Goal: Information Seeking & Learning: Learn about a topic

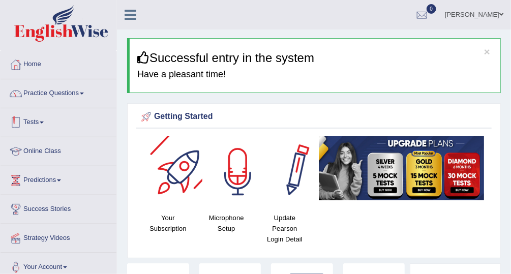
click at [61, 98] on link "Practice Questions" at bounding box center [59, 91] width 116 height 25
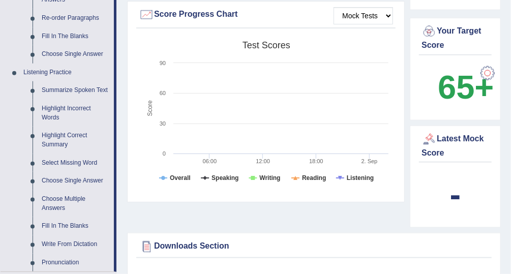
scroll to position [189, 0]
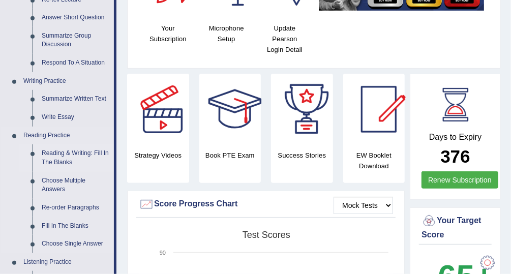
click at [72, 155] on link "Reading & Writing: Fill In The Blanks" at bounding box center [75, 157] width 77 height 27
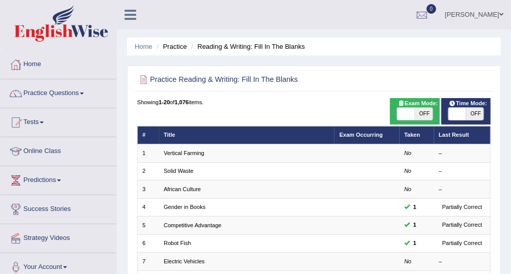
click at [420, 115] on span "OFF" at bounding box center [424, 114] width 18 height 12
checkbox input "true"
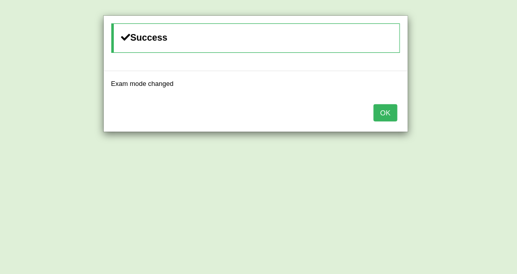
click at [377, 114] on button "OK" at bounding box center [384, 112] width 23 height 17
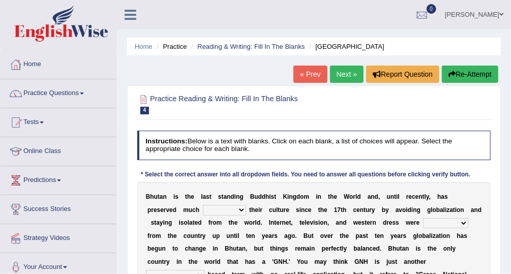
click at [203, 209] on select "of about to for" at bounding box center [224, 210] width 43 height 10
select select "of"
click at [203, 205] on select "of about to for" at bounding box center [224, 210] width 43 height 10
click at [423, 223] on select "summoned observed displayed banned" at bounding box center [445, 223] width 45 height 10
click at [418, 234] on b "o" at bounding box center [420, 235] width 4 height 7
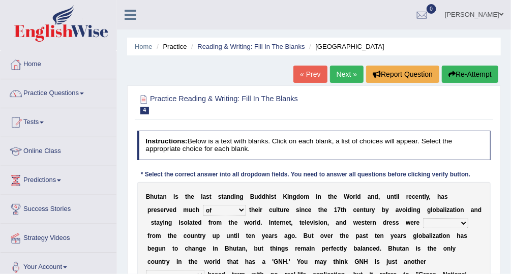
drag, startPoint x: 418, startPoint y: 208, endPoint x: 440, endPoint y: 209, distance: 22.4
click at [399, 208] on b "v" at bounding box center [401, 209] width 4 height 7
click at [423, 224] on select "summoned observed displayed banned" at bounding box center [445, 223] width 45 height 10
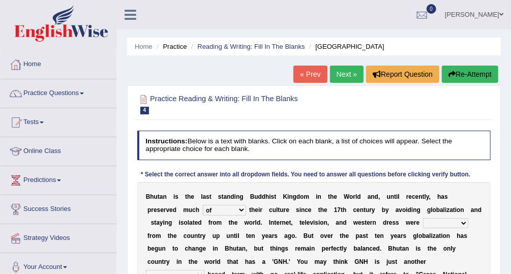
select select "banned"
click at [423, 218] on select "summoned observed displayed banned" at bounding box center [445, 223] width 45 height 10
click at [204, 270] on select "statistically barely overwhelmingly roughly" at bounding box center [175, 275] width 58 height 10
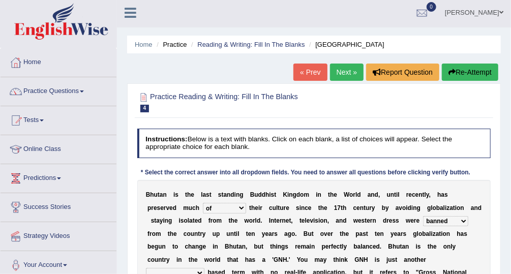
drag, startPoint x: 320, startPoint y: 223, endPoint x: 321, endPoint y: 237, distance: 14.3
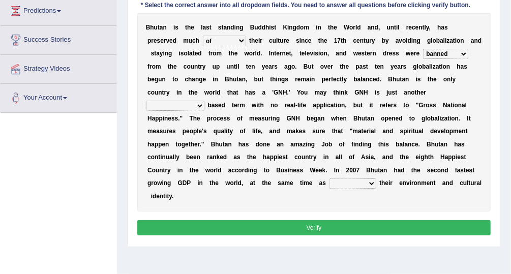
drag, startPoint x: 326, startPoint y: 122, endPoint x: 326, endPoint y: 111, distance: 10.7
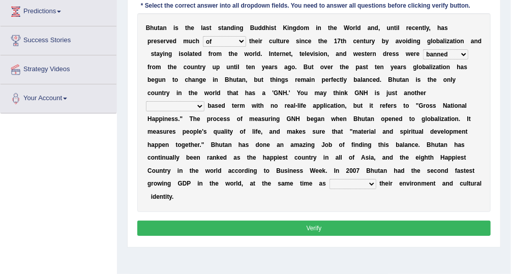
click at [204, 101] on select "statistically barely overwhelmingly roughly" at bounding box center [175, 106] width 58 height 10
click at [259, 83] on div "B h u t a n i s t h e l a s t s t a n d i n g B u d d h i s t K i n g d o m i n…" at bounding box center [314, 112] width 354 height 199
click at [259, 86] on div "B h u t a n i s t h e l a s t s t a n d i n g B u d d h i s t K i n g d o m i n…" at bounding box center [314, 112] width 354 height 199
click at [204, 101] on select "statistically barely overwhelmingly roughly" at bounding box center [175, 106] width 58 height 10
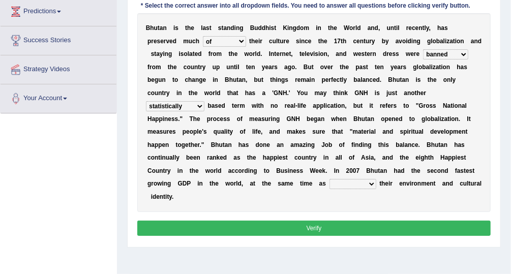
click at [204, 101] on select "statistically barely overwhelmingly roughly" at bounding box center [175, 106] width 58 height 10
select select "statistically"
click at [204, 101] on select "statistically barely overwhelmingly roughly" at bounding box center [175, 106] width 58 height 10
click at [329, 179] on select "demeaning intruding maintaining mourning" at bounding box center [352, 184] width 47 height 10
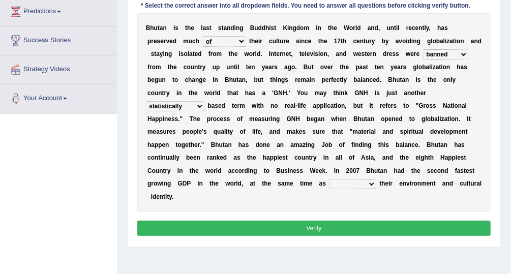
select select "maintaining"
click at [329, 179] on select "demeaning intruding maintaining mourning" at bounding box center [352, 184] width 47 height 10
click at [287, 220] on button "Verify" at bounding box center [314, 227] width 354 height 15
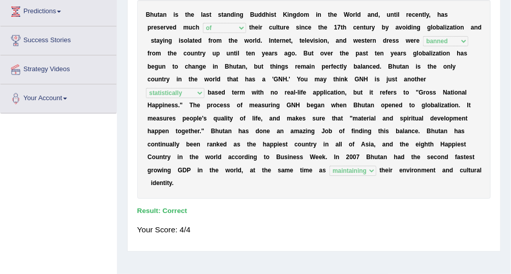
scroll to position [0, 0]
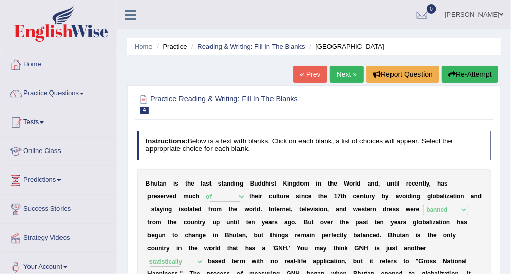
click at [348, 77] on link "Next »" at bounding box center [347, 74] width 34 height 17
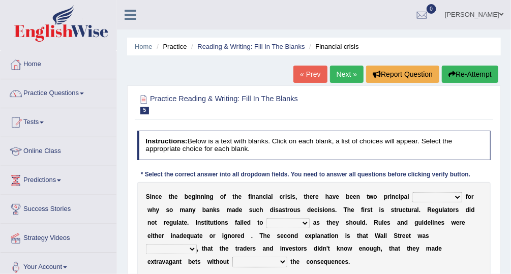
click at [412, 196] on select "explanations debates excuses examples" at bounding box center [437, 197] width 50 height 10
click at [412, 192] on select "explanations debates excuses examples" at bounding box center [437, 197] width 50 height 10
click at [439, 186] on div "S i n c e t h e b e g i n n i n g o f t h e f i n a n c i a l c r i s i s , t h…" at bounding box center [314, 229] width 354 height 95
click at [433, 190] on div "S i n c e t h e b e g i n n i n g o f t h e f i n a n c i a l c r i s i s , t h…" at bounding box center [314, 229] width 354 height 95
click at [433, 193] on select "explanations debates excuses examples" at bounding box center [437, 197] width 50 height 10
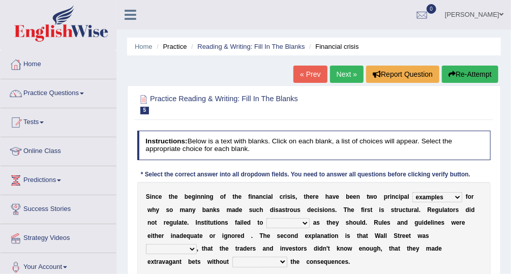
select select "explanations"
click at [412, 192] on select "explanations debates excuses examples" at bounding box center [437, 197] width 50 height 10
click at [266, 223] on select "function use stabilize maintain" at bounding box center [287, 223] width 43 height 10
select select "maintain"
click at [266, 218] on select "function use stabilize maintain" at bounding box center [287, 223] width 43 height 10
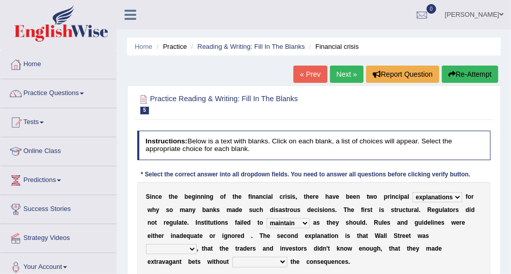
click at [197, 244] on select "rough rampant incompetent irresponsible" at bounding box center [171, 249] width 51 height 10
select select "rampant"
click at [197, 244] on select "rough rampant incompetent irresponsible" at bounding box center [171, 249] width 51 height 10
click at [287, 257] on select "counting understanding correcting valuing" at bounding box center [259, 262] width 55 height 10
select select "understanding"
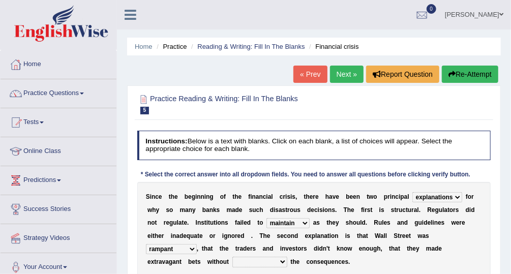
click at [287, 257] on select "counting understanding correcting valuing" at bounding box center [259, 262] width 55 height 10
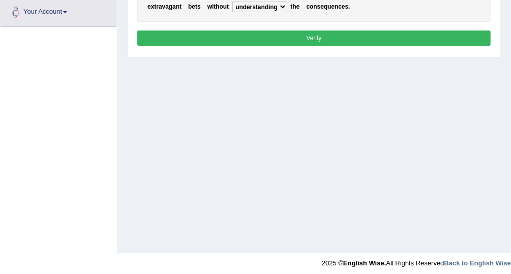
scroll to position [259, 0]
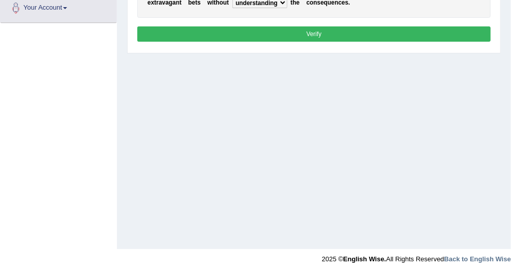
click at [368, 39] on button "Verify" at bounding box center [314, 33] width 354 height 15
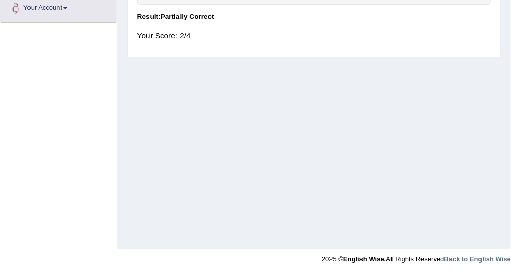
scroll to position [0, 0]
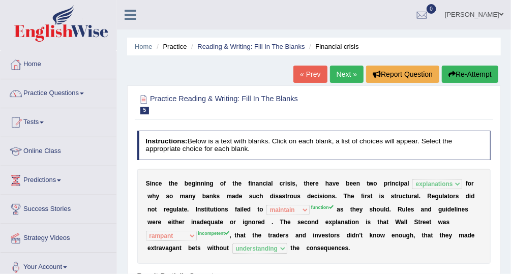
click at [311, 216] on div "S i n c e t h e b e g i n n i n g o f t h e f i n a n c i a l c r i s i s , t h…" at bounding box center [314, 216] width 354 height 95
click at [191, 217] on div "S i n c e t h e b e g i n n i n g o f t h e f i n a n c i a l c r i s i s , t h…" at bounding box center [314, 216] width 354 height 95
click at [342, 68] on link "Next »" at bounding box center [347, 74] width 34 height 17
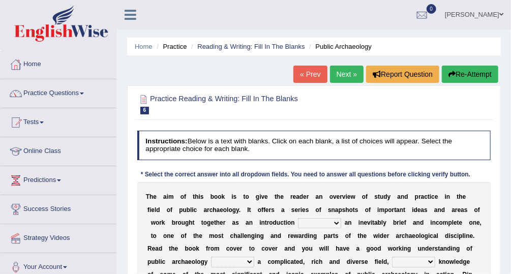
click at [298, 219] on select "because albeit unless despite" at bounding box center [319, 223] width 43 height 10
click at [298, 218] on select "because albeit unless despite" at bounding box center [319, 223] width 43 height 10
select select "albeit"
click at [298, 218] on select "because albeit unless despite" at bounding box center [319, 223] width 43 height 10
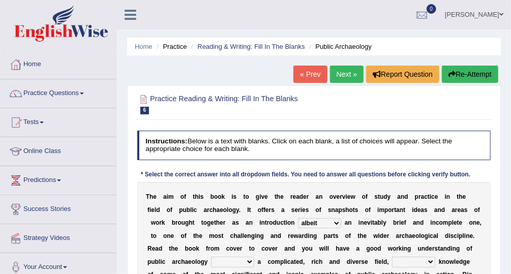
click at [254, 257] on select "for along with as" at bounding box center [232, 262] width 43 height 10
select select "as"
click at [254, 257] on select "for along with as" at bounding box center [232, 262] width 43 height 10
click at [392, 260] on select "despite of whatever as well as as though" at bounding box center [413, 262] width 43 height 10
select select "as well as"
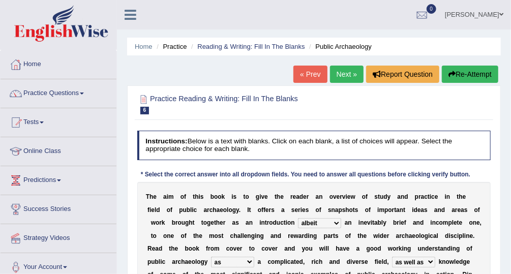
click at [392, 257] on select "despite of whatever as well as as though" at bounding box center [413, 262] width 43 height 10
click at [392, 261] on select "despite of whatever as well as as though" at bounding box center [413, 262] width 43 height 10
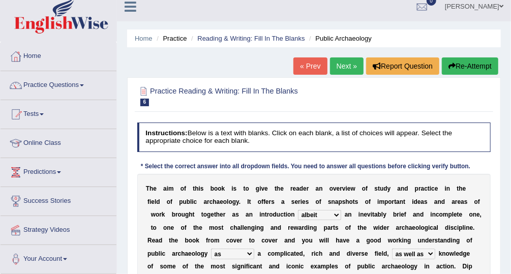
scroll to position [12, 0]
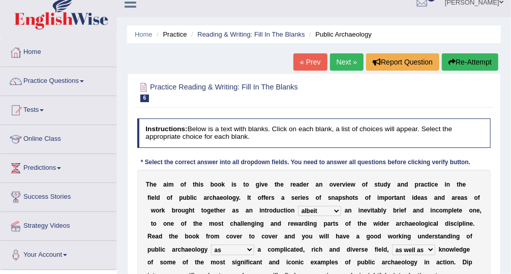
click at [392, 244] on select "despite of whatever as well as as though" at bounding box center [413, 249] width 43 height 10
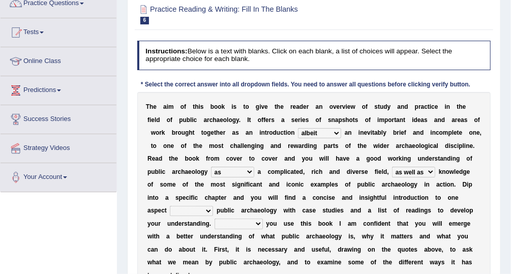
scroll to position [104, 0]
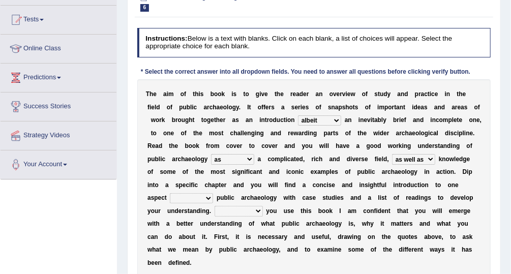
drag, startPoint x: 318, startPoint y: 212, endPoint x: 322, endPoint y: 245, distance: 33.2
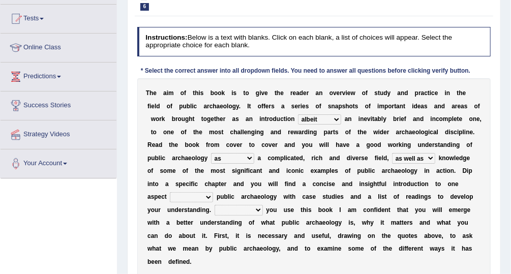
click at [213, 192] on select "in on by of" at bounding box center [191, 197] width 43 height 10
select select "of"
click at [213, 192] on select "in on by of" at bounding box center [191, 197] width 43 height 10
click at [263, 205] on select "Even That However Considering" at bounding box center [238, 210] width 48 height 10
select select "Even"
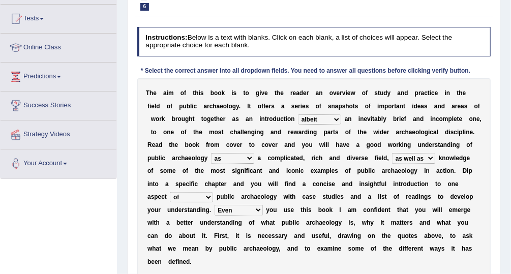
click at [263, 205] on select "Even That However Considering" at bounding box center [238, 210] width 48 height 10
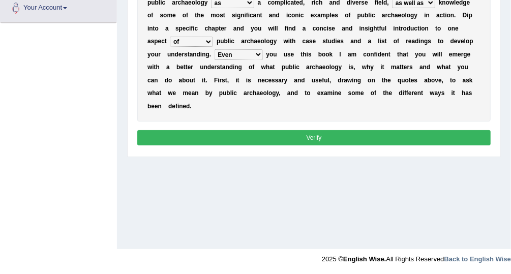
click at [341, 130] on button "Verify" at bounding box center [314, 137] width 354 height 15
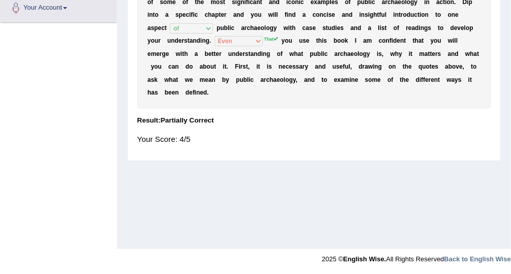
scroll to position [70, 0]
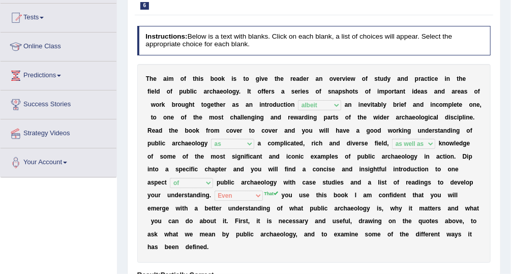
drag, startPoint x: 224, startPoint y: 162, endPoint x: 229, endPoint y: 189, distance: 28.5
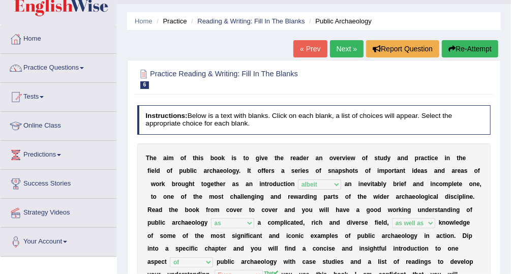
scroll to position [0, 0]
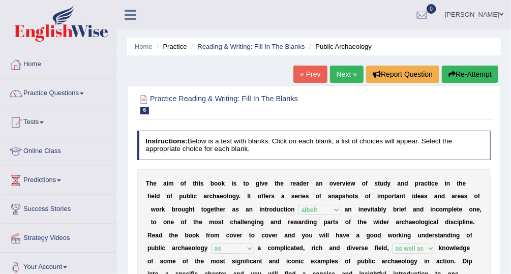
click at [327, 82] on div "« Prev Next » Report Question Re-Attempt" at bounding box center [396, 76] width 207 height 20
click at [343, 79] on link "Next »" at bounding box center [347, 74] width 34 height 17
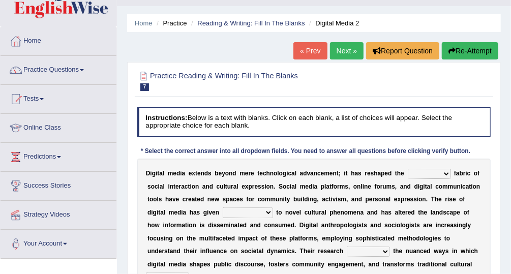
drag, startPoint x: 218, startPoint y: 194, endPoint x: 219, endPoint y: 207, distance: 13.8
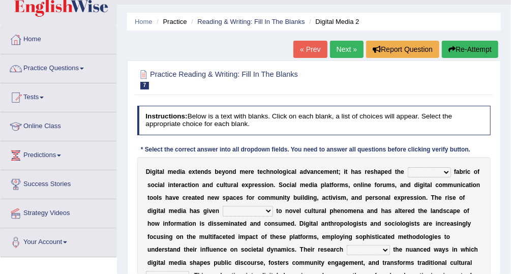
click at [319, 48] on link "« Prev" at bounding box center [310, 49] width 34 height 17
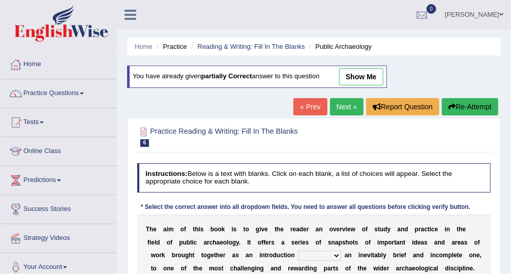
drag, startPoint x: 364, startPoint y: 77, endPoint x: 297, endPoint y: 140, distance: 91.7
click at [364, 77] on link "show me" at bounding box center [361, 76] width 44 height 17
select select "albeit"
select select "as"
select select "as well as"
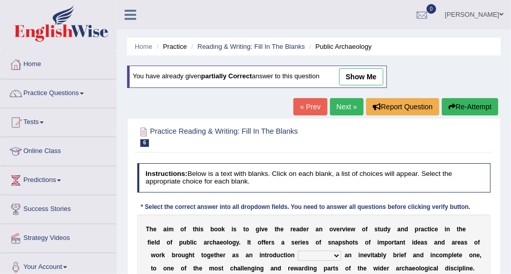
select select "of"
select select "Even"
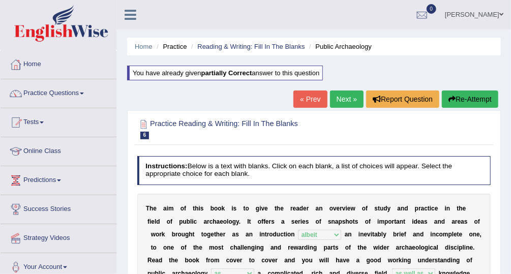
click at [351, 96] on link "Next »" at bounding box center [347, 98] width 34 height 17
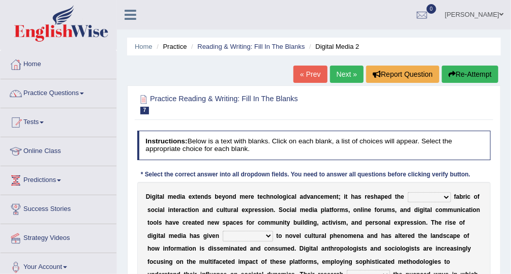
click at [407, 194] on select "very somehow somewhat both" at bounding box center [428, 197] width 43 height 10
select select "both"
click at [407, 192] on select "very somehow somewhat both" at bounding box center [428, 197] width 43 height 10
click at [223, 233] on select "movement sight development birth" at bounding box center [248, 236] width 50 height 10
select select "sight"
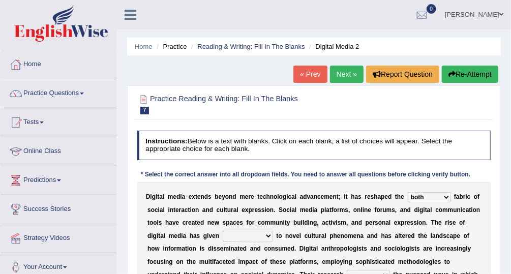
click at [223, 231] on select "movement sight development birth" at bounding box center [248, 236] width 50 height 10
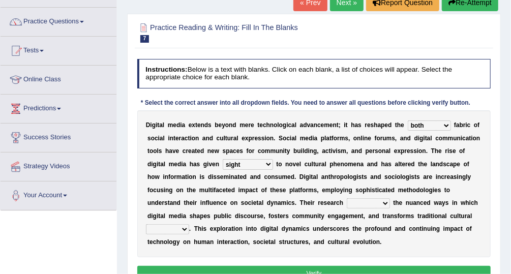
drag, startPoint x: 207, startPoint y: 202, endPoint x: 206, endPoint y: 233, distance: 31.5
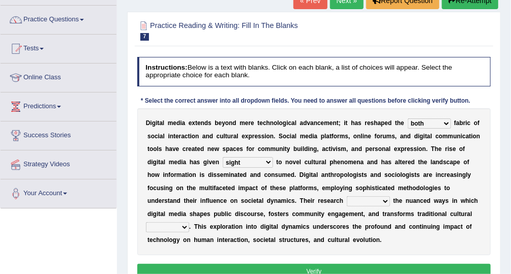
click at [346, 204] on select "installs examines claims admits" at bounding box center [367, 201] width 43 height 10
select select "examines"
click at [346, 196] on select "installs examines claims admits" at bounding box center [367, 201] width 43 height 10
click at [189, 222] on select "practices manuals cores comments" at bounding box center [167, 227] width 43 height 10
select select "practices"
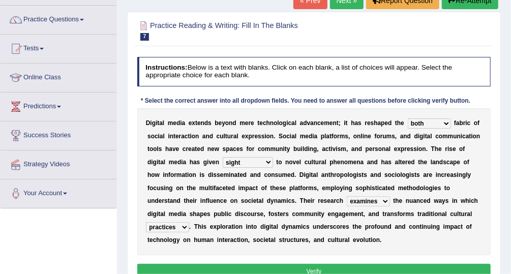
click at [189, 222] on select "practices manuals cores comments" at bounding box center [167, 227] width 43 height 10
click at [276, 265] on button "Verify" at bounding box center [314, 271] width 354 height 15
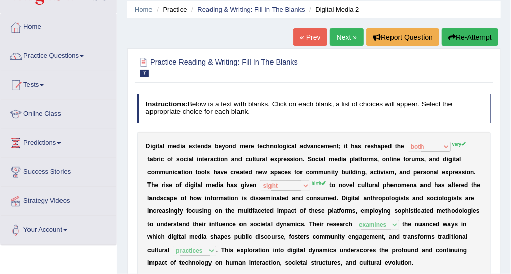
scroll to position [37, 0]
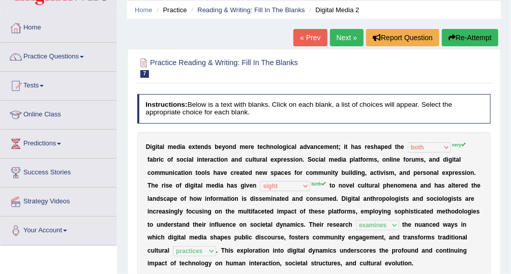
click at [486, 42] on button "Re-Attempt" at bounding box center [469, 37] width 56 height 17
click at [460, 36] on button "Re-Attempt" at bounding box center [469, 37] width 56 height 17
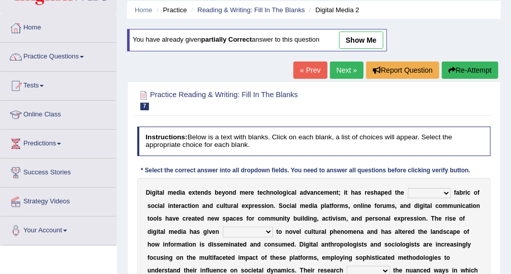
click at [407, 196] on select "very somehow somewhat both" at bounding box center [428, 193] width 43 height 10
select select "very"
click at [407, 188] on select "very somehow somewhat both" at bounding box center [428, 193] width 43 height 10
click at [165, 220] on div "D i g i t a l m e d i a e x t e n d s b e y o n d m e r e t e c h n o l o g i c…" at bounding box center [314, 251] width 354 height 147
click at [223, 228] on select "movement sight development birth" at bounding box center [248, 232] width 50 height 10
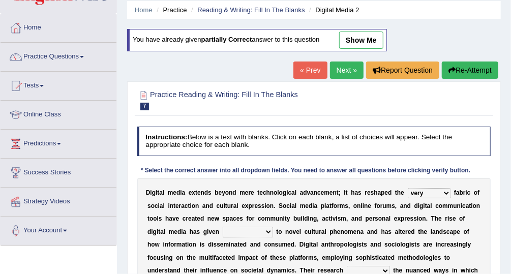
select select "birth"
click at [223, 227] on select "movement sight development birth" at bounding box center [248, 232] width 50 height 10
click at [379, 221] on div "D i g i t a l m e d i a e x t e n d s b e y o n d m e r e t e c h n o l o g i c…" at bounding box center [314, 251] width 354 height 147
drag, startPoint x: 401, startPoint y: 220, endPoint x: 411, endPoint y: 220, distance: 10.2
click at [402, 220] on div "D i g i t a l m e d i a e x t e n d s b e y o n d m e r e t e c h n o l o g i c…" at bounding box center [314, 251] width 354 height 147
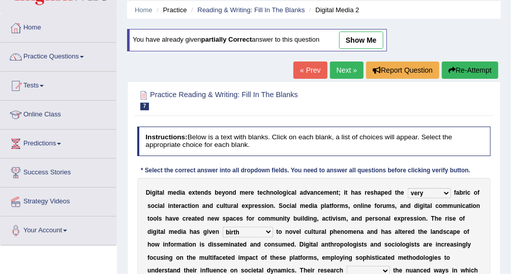
click at [181, 228] on b "d" at bounding box center [179, 231] width 4 height 7
drag, startPoint x: 478, startPoint y: 219, endPoint x: 470, endPoint y: 218, distance: 7.7
click at [215, 228] on b "e" at bounding box center [214, 231] width 4 height 7
click at [223, 228] on select "movement sight development birth" at bounding box center [248, 232] width 50 height 10
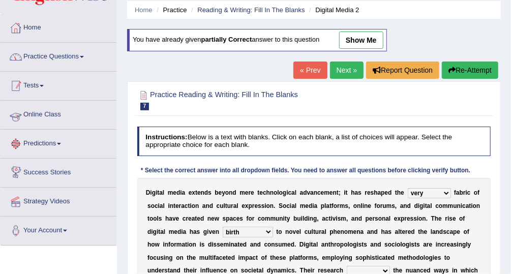
click at [82, 47] on link "Practice Questions" at bounding box center [59, 55] width 116 height 25
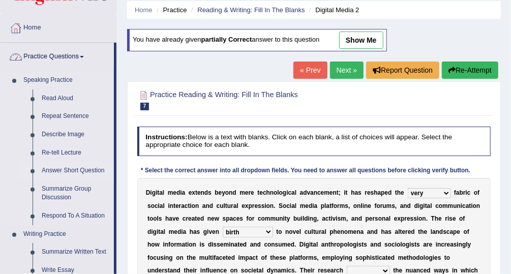
scroll to position [226, 0]
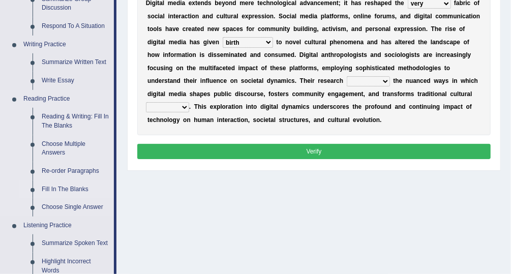
click at [84, 187] on link "Fill In The Blanks" at bounding box center [75, 189] width 77 height 18
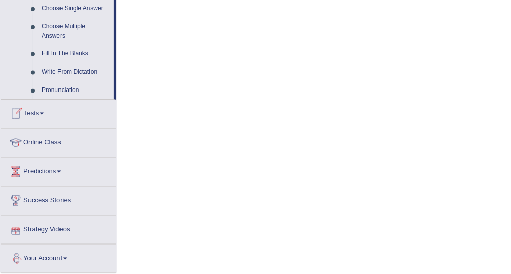
scroll to position [549, 0]
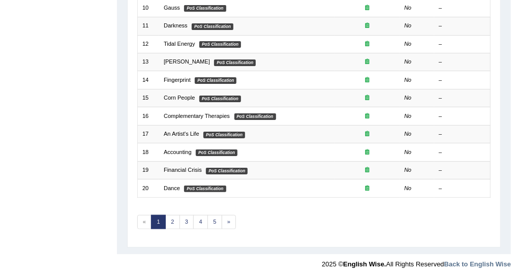
scroll to position [118, 0]
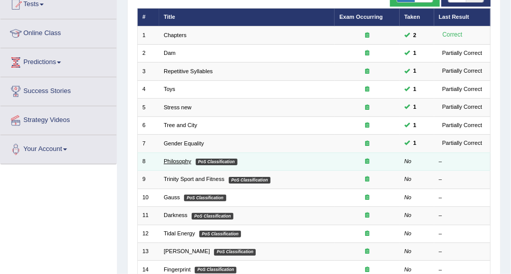
click at [175, 160] on link "Philosophy" at bounding box center [177, 161] width 27 height 6
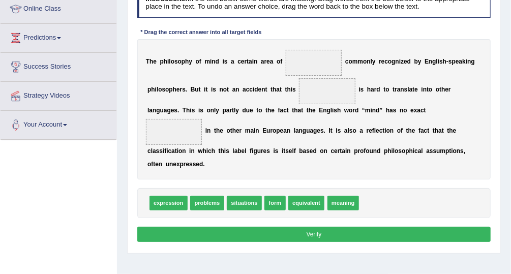
drag, startPoint x: 297, startPoint y: 213, endPoint x: 298, endPoint y: 166, distance: 46.7
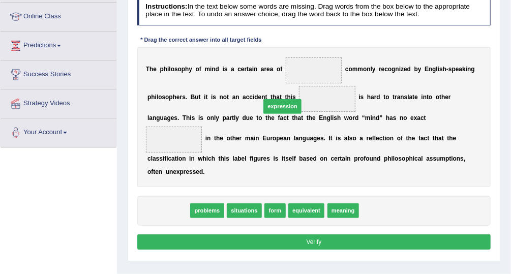
drag, startPoint x: 164, startPoint y: 198, endPoint x: 298, endPoint y: 73, distance: 183.7
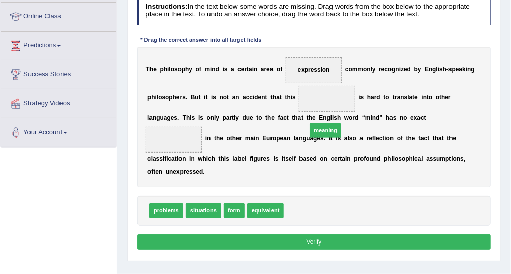
drag, startPoint x: 293, startPoint y: 196, endPoint x: 321, endPoint y: 102, distance: 98.4
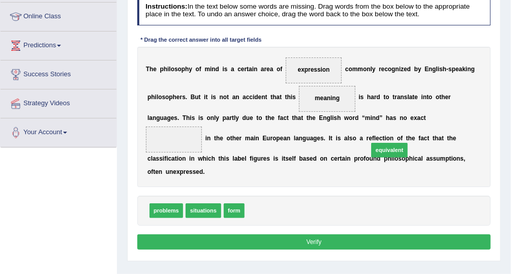
drag, startPoint x: 256, startPoint y: 198, endPoint x: 401, endPoint y: 127, distance: 161.5
click at [311, 234] on button "Verify" at bounding box center [314, 241] width 354 height 15
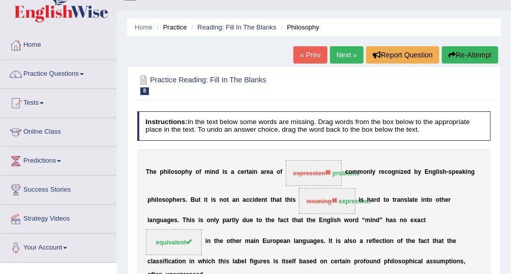
scroll to position [23, 0]
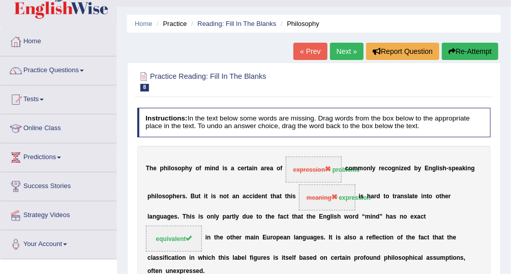
drag, startPoint x: 262, startPoint y: 152, endPoint x: 261, endPoint y: 173, distance: 20.3
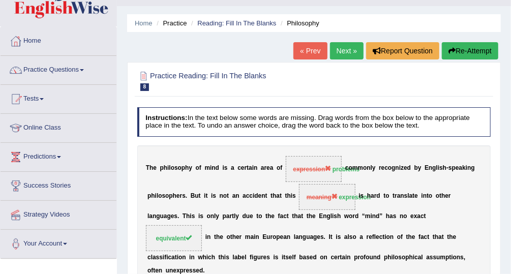
click at [151, 167] on b "h" at bounding box center [151, 167] width 4 height 7
click at [170, 170] on div "T h e p h i l o s o p h y o f m i n d i s a c e r t a i n a r e a o f expressio…" at bounding box center [314, 215] width 354 height 141
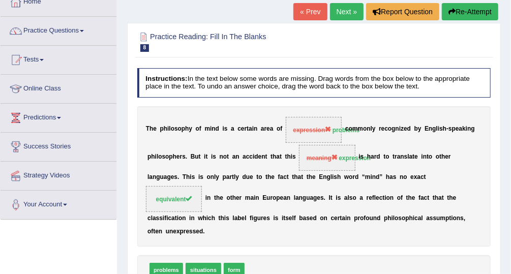
drag, startPoint x: 230, startPoint y: 173, endPoint x: 232, endPoint y: 190, distance: 17.5
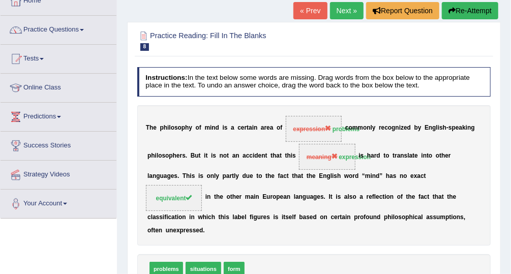
click at [319, 160] on span "meaning expression" at bounding box center [327, 157] width 56 height 26
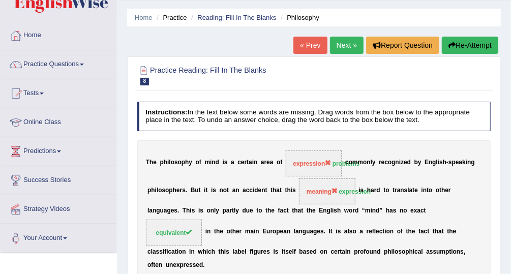
scroll to position [0, 0]
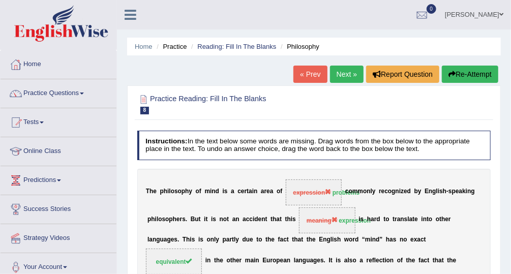
click at [480, 74] on button "Re-Attempt" at bounding box center [469, 74] width 56 height 17
click at [472, 74] on button "Re-Attempt" at bounding box center [469, 74] width 56 height 17
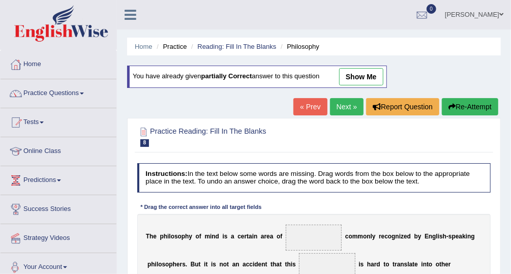
drag, startPoint x: 171, startPoint y: 220, endPoint x: 439, endPoint y: 21, distance: 334.4
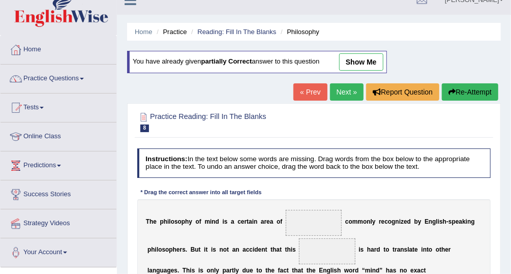
scroll to position [189, 0]
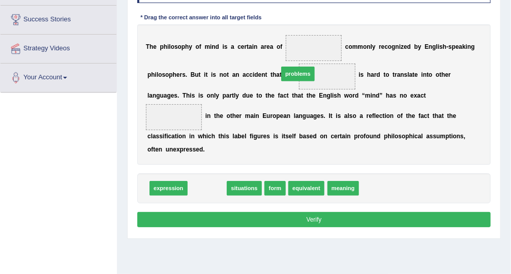
drag, startPoint x: 205, startPoint y: 172, endPoint x: 312, endPoint y: 37, distance: 171.8
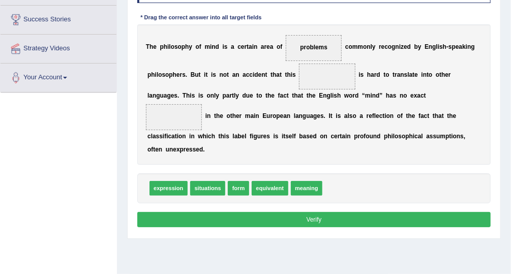
scroll to position [0, 0]
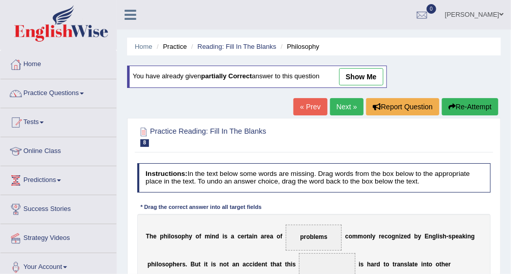
click at [333, 105] on link "Next »" at bounding box center [347, 106] width 34 height 17
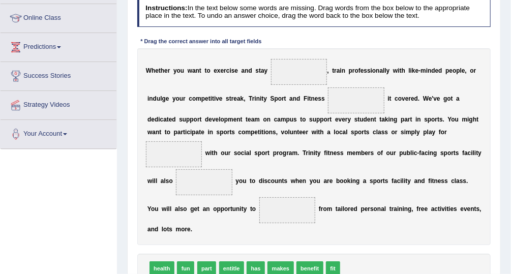
drag, startPoint x: 307, startPoint y: 149, endPoint x: 295, endPoint y: 131, distance: 22.4
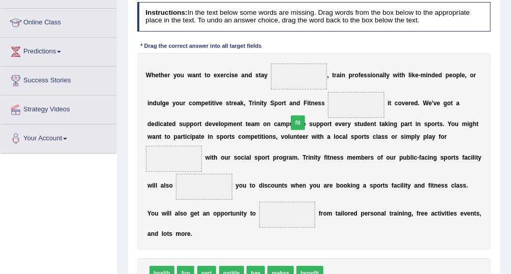
drag, startPoint x: 331, startPoint y: 255, endPoint x: 287, endPoint y: 82, distance: 178.8
drag, startPoint x: 323, startPoint y: 103, endPoint x: 297, endPoint y: 71, distance: 40.8
drag, startPoint x: 187, startPoint y: 256, endPoint x: 399, endPoint y: 147, distance: 238.1
drag, startPoint x: 423, startPoint y: 174, endPoint x: 390, endPoint y: 140, distance: 46.7
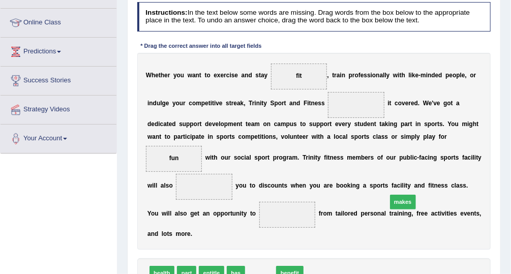
drag, startPoint x: 252, startPoint y: 260, endPoint x: 420, endPoint y: 176, distance: 187.7
drag, startPoint x: 273, startPoint y: 243, endPoint x: 428, endPoint y: 174, distance: 170.1
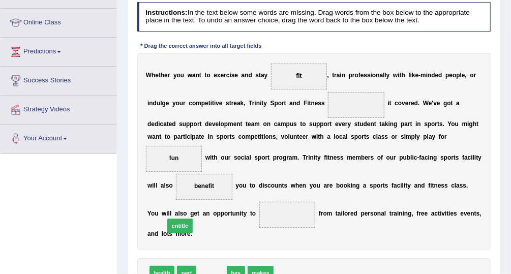
drag, startPoint x: 202, startPoint y: 238, endPoint x: 175, endPoint y: 206, distance: 42.2
drag, startPoint x: 208, startPoint y: 255, endPoint x: 316, endPoint y: 94, distance: 193.2
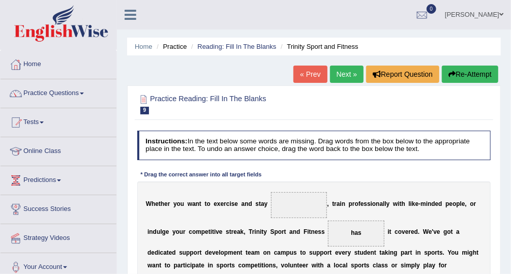
scroll to position [259, 0]
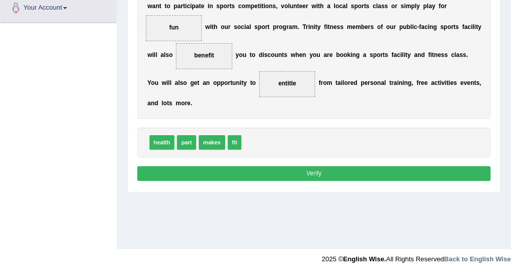
click at [323, 166] on button "Verify" at bounding box center [314, 173] width 354 height 15
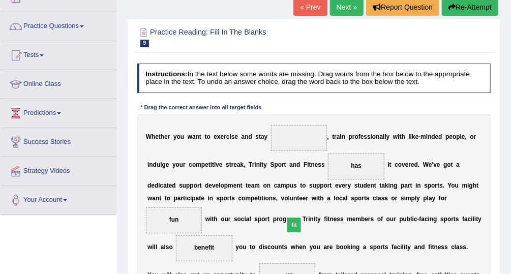
scroll to position [0, 0]
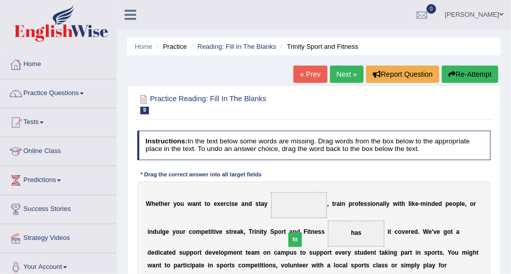
drag, startPoint x: 229, startPoint y: 129, endPoint x: 296, endPoint y: 201, distance: 98.5
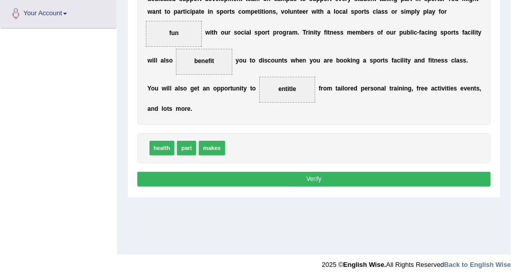
scroll to position [259, 0]
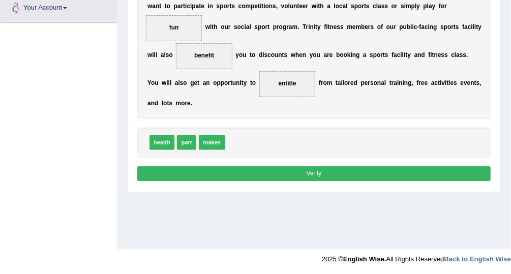
click at [314, 166] on button "Verify" at bounding box center [314, 173] width 354 height 15
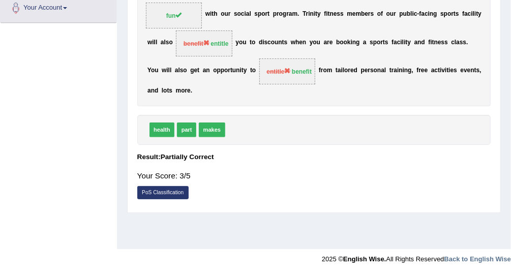
scroll to position [0, 0]
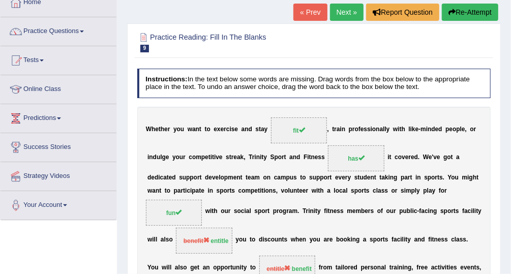
drag, startPoint x: 391, startPoint y: 189, endPoint x: 401, endPoint y: 225, distance: 37.3
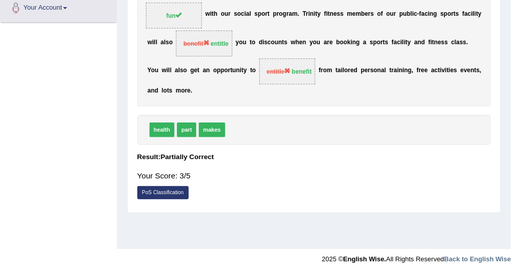
scroll to position [70, 0]
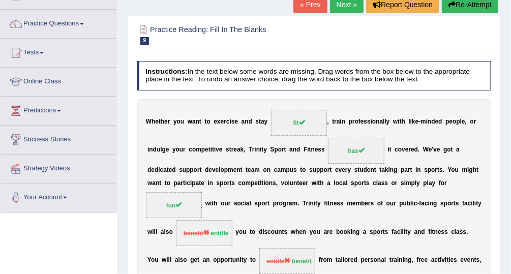
click at [343, 8] on link "Next »" at bounding box center [347, 4] width 34 height 17
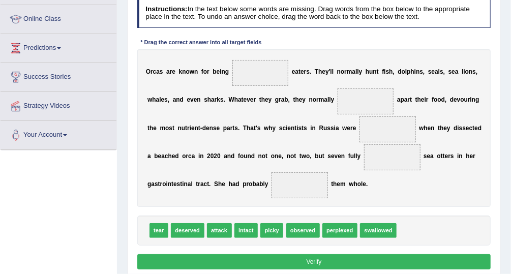
scroll to position [129, 0]
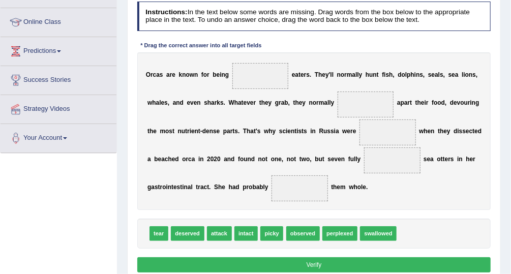
drag, startPoint x: 242, startPoint y: 233, endPoint x: 273, endPoint y: 70, distance: 165.9
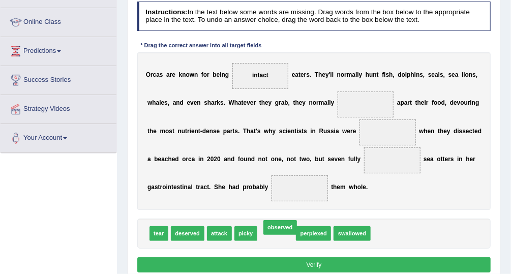
drag, startPoint x: 267, startPoint y: 237, endPoint x: 320, endPoint y: 84, distance: 162.4
click at [320, 84] on div "Instructions: In the text below some words are missing. Drag words from the box…" at bounding box center [314, 137] width 358 height 281
drag, startPoint x: 266, startPoint y: 231, endPoint x: 322, endPoint y: 92, distance: 149.7
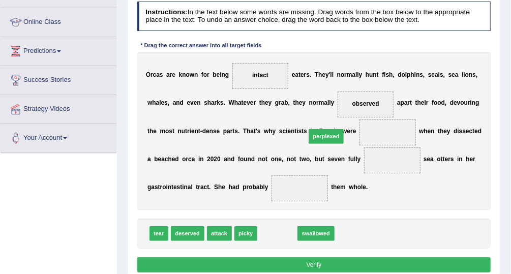
drag, startPoint x: 273, startPoint y: 233, endPoint x: 339, endPoint y: 120, distance: 130.9
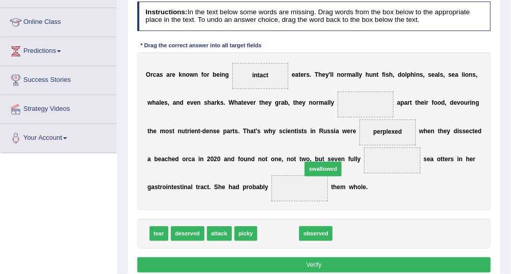
drag, startPoint x: 271, startPoint y: 230, endPoint x: 315, endPoint y: 152, distance: 88.7
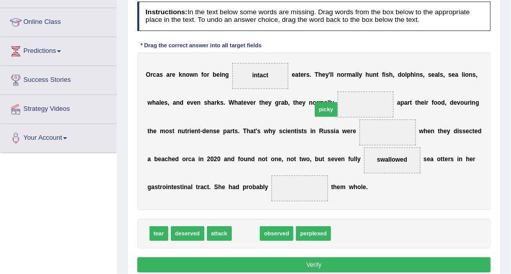
drag, startPoint x: 306, startPoint y: 170, endPoint x: 336, endPoint y: 86, distance: 89.2
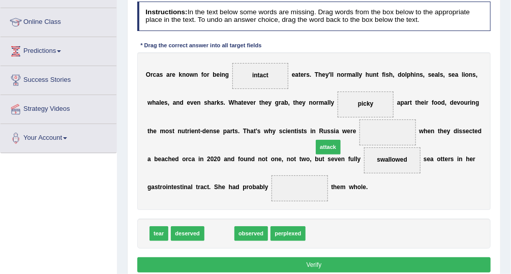
drag, startPoint x: 221, startPoint y: 234, endPoint x: 349, endPoint y: 133, distance: 163.1
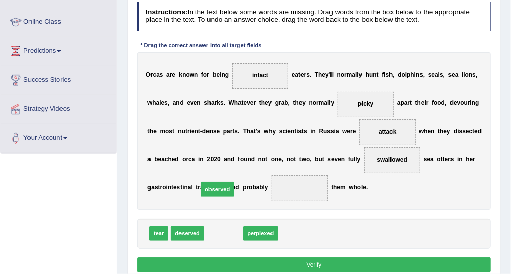
drag, startPoint x: 225, startPoint y: 234, endPoint x: 218, endPoint y: 180, distance: 53.7
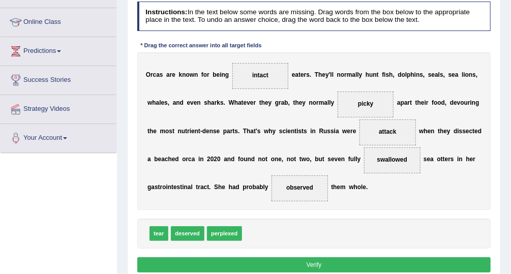
click at [265, 265] on button "Verify" at bounding box center [314, 264] width 354 height 15
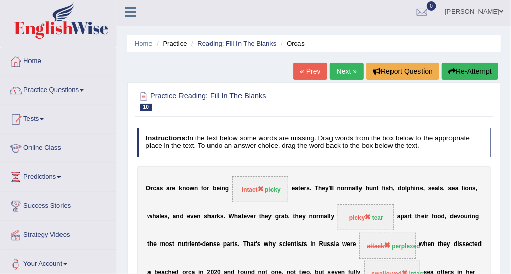
scroll to position [0, 0]
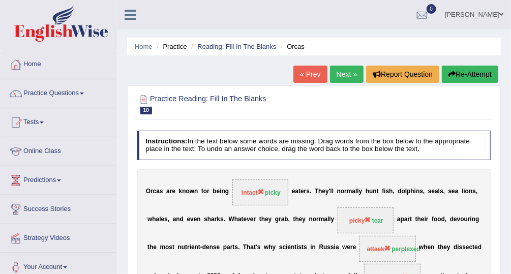
click at [354, 75] on link "Next »" at bounding box center [347, 74] width 34 height 17
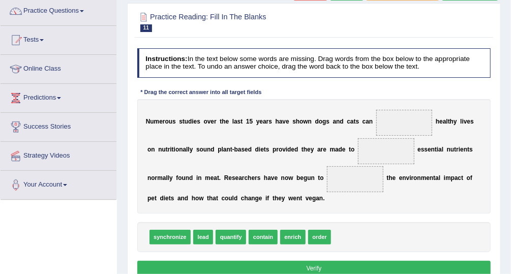
drag, startPoint x: 354, startPoint y: 164, endPoint x: 350, endPoint y: 213, distance: 49.4
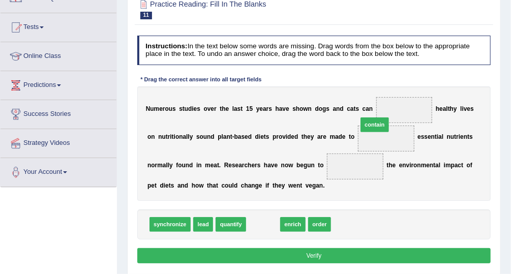
drag, startPoint x: 258, startPoint y: 224, endPoint x: 389, endPoint y: 107, distance: 175.2
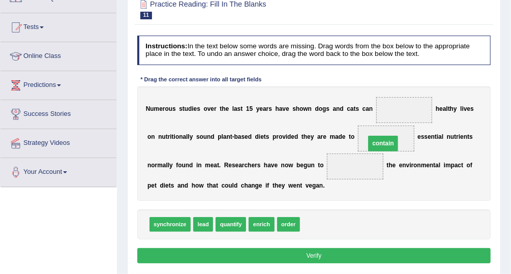
drag, startPoint x: 387, startPoint y: 110, endPoint x: 362, endPoint y: 150, distance: 47.7
drag, startPoint x: 317, startPoint y: 167, endPoint x: 375, endPoint y: 141, distance: 63.7
drag, startPoint x: 253, startPoint y: 223, endPoint x: 400, endPoint y: 108, distance: 186.1
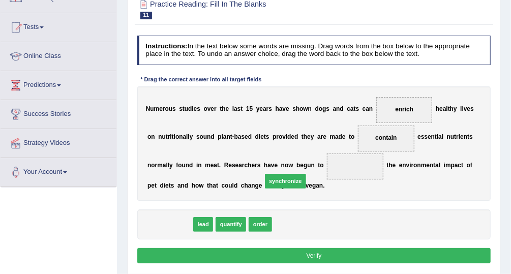
drag, startPoint x: 170, startPoint y: 221, endPoint x: 306, endPoint y: 171, distance: 144.7
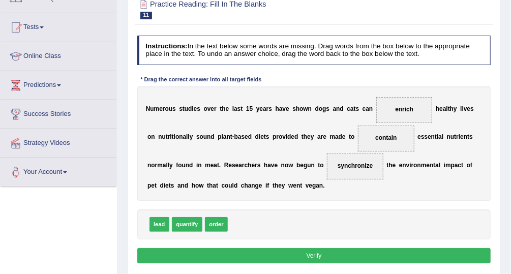
click at [298, 254] on button "Verify" at bounding box center [314, 255] width 354 height 15
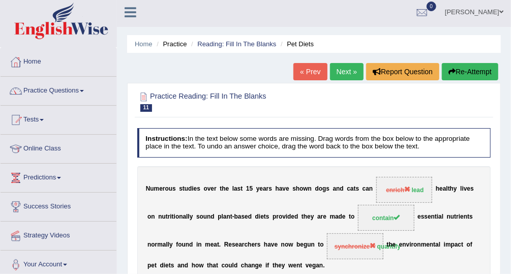
scroll to position [0, 0]
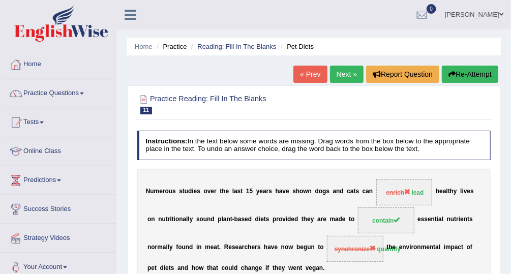
click at [343, 73] on link "Next »" at bounding box center [347, 74] width 34 height 17
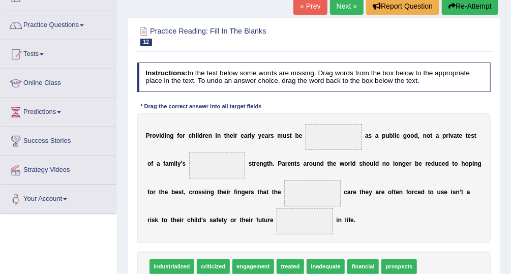
drag, startPoint x: 247, startPoint y: 161, endPoint x: 254, endPoint y: 191, distance: 30.3
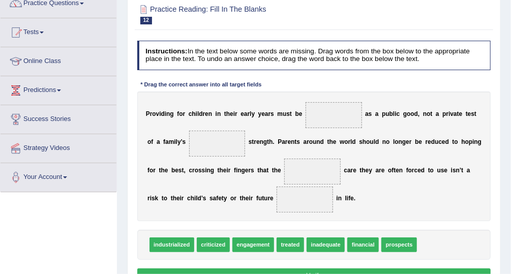
drag, startPoint x: 366, startPoint y: 202, endPoint x: 367, endPoint y: 223, distance: 21.4
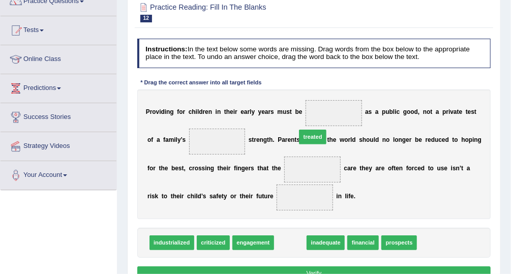
drag, startPoint x: 281, startPoint y: 240, endPoint x: 308, endPoint y: 115, distance: 127.8
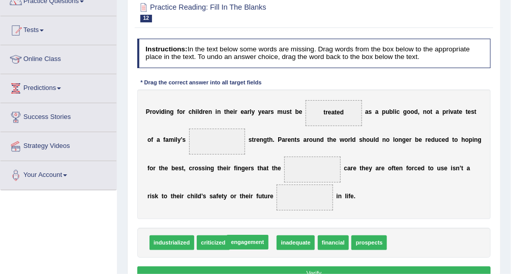
drag, startPoint x: 241, startPoint y: 243, endPoint x: 234, endPoint y: 244, distance: 7.2
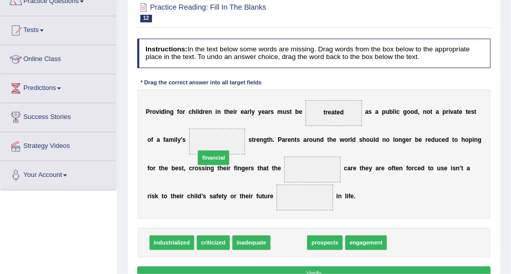
drag, startPoint x: 290, startPoint y: 241, endPoint x: 200, endPoint y: 142, distance: 133.8
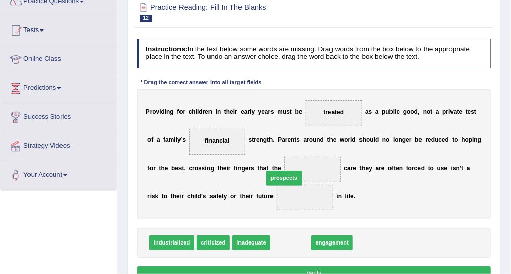
drag, startPoint x: 274, startPoint y: 240, endPoint x: 266, endPoint y: 169, distance: 71.6
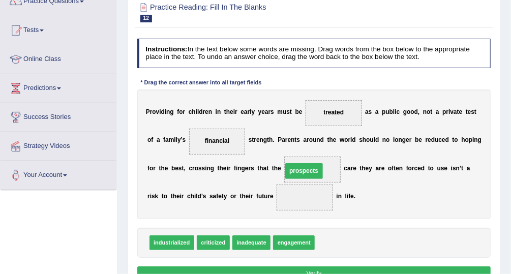
drag, startPoint x: 270, startPoint y: 168, endPoint x: 260, endPoint y: 171, distance: 10.8
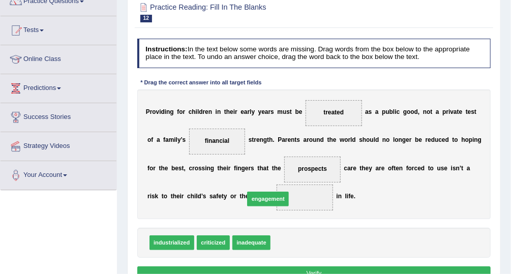
drag, startPoint x: 275, startPoint y: 228, endPoint x: 250, endPoint y: 190, distance: 45.1
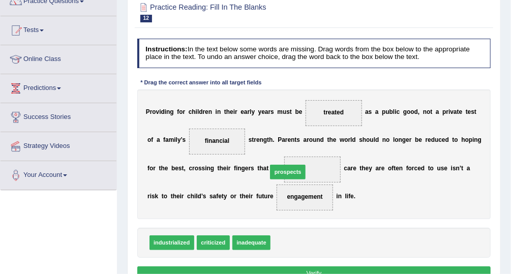
drag, startPoint x: 285, startPoint y: 241, endPoint x: 282, endPoint y: 159, distance: 82.4
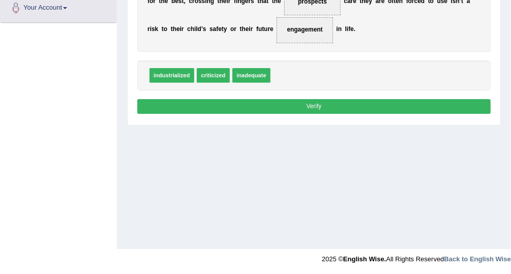
click at [293, 108] on button "Verify" at bounding box center [314, 106] width 354 height 15
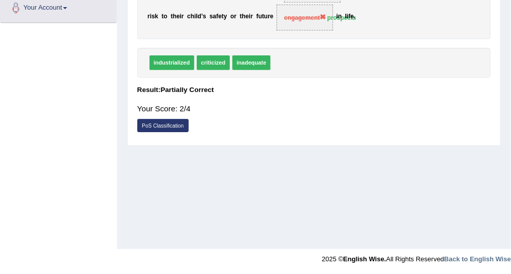
scroll to position [0, 0]
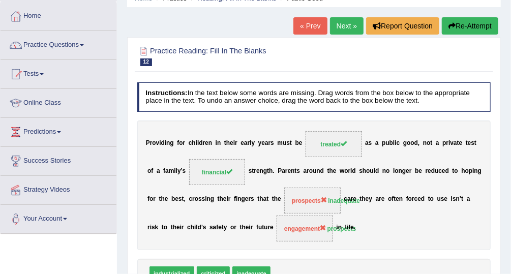
drag, startPoint x: 233, startPoint y: 143, endPoint x: 238, endPoint y: 172, distance: 29.0
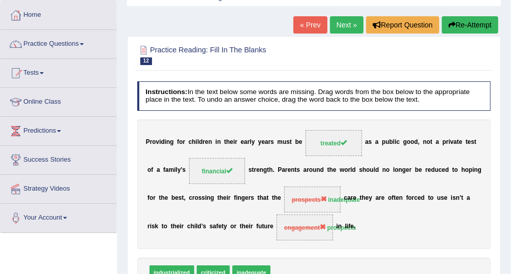
click at [348, 27] on link "Next »" at bounding box center [347, 24] width 34 height 17
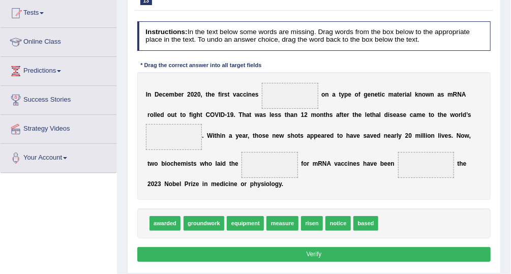
scroll to position [121, 0]
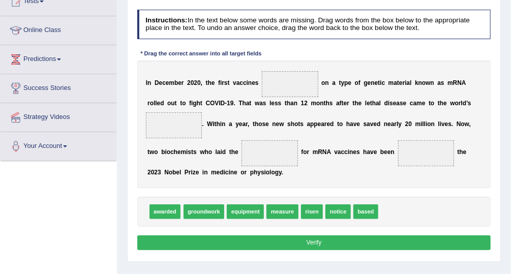
drag, startPoint x: 378, startPoint y: 156, endPoint x: 377, endPoint y: 183, distance: 26.9
drag, startPoint x: 161, startPoint y: 212, endPoint x: 346, endPoint y: 150, distance: 195.0
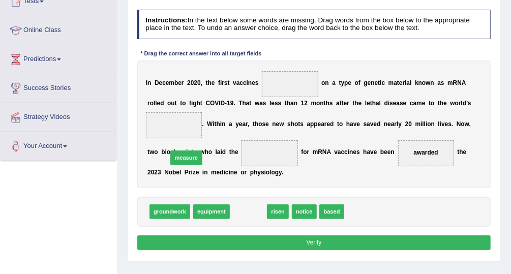
drag, startPoint x: 244, startPoint y: 211, endPoint x: 171, endPoint y: 148, distance: 96.9
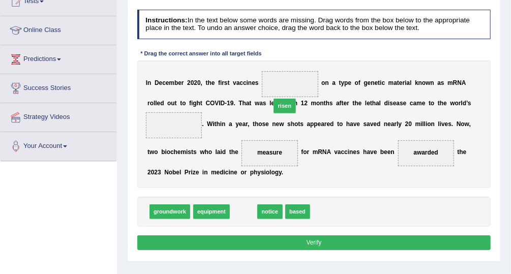
drag, startPoint x: 280, startPoint y: 109, endPoint x: 285, endPoint y: 85, distance: 24.3
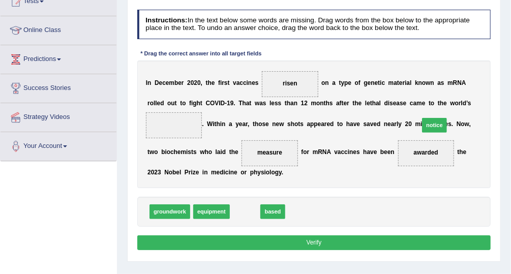
drag, startPoint x: 242, startPoint y: 209, endPoint x: 458, endPoint y: 112, distance: 236.9
click at [337, 239] on button "Verify" at bounding box center [314, 242] width 354 height 15
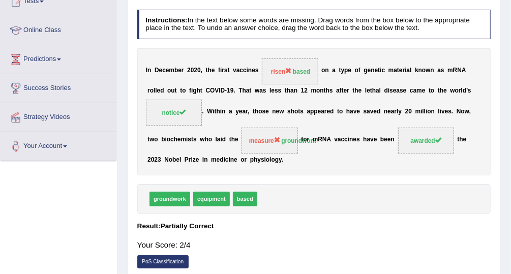
drag, startPoint x: 413, startPoint y: 78, endPoint x: 396, endPoint y: 62, distance: 22.6
click at [396, 62] on div "I n D e c e m b e r 2 0 2 0 , t h e f i r s t v a c c i n e s risen based o n a…" at bounding box center [314, 112] width 354 height 128
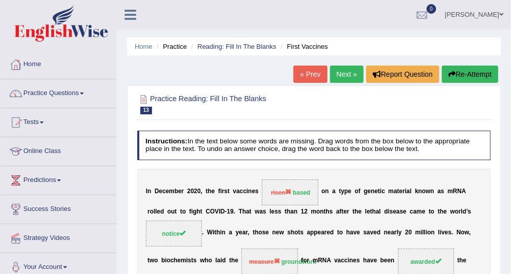
click at [453, 74] on icon "button" at bounding box center [451, 74] width 7 height 7
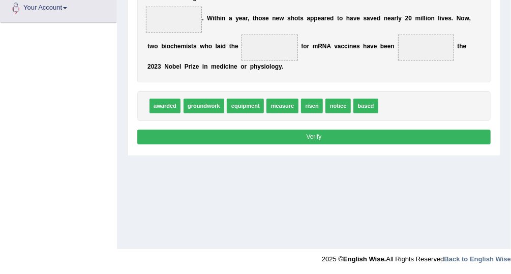
scroll to position [70, 0]
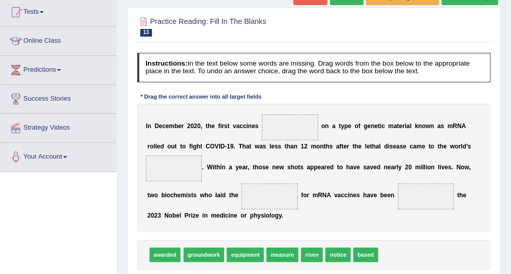
drag, startPoint x: 180, startPoint y: 173, endPoint x: 183, endPoint y: 192, distance: 19.6
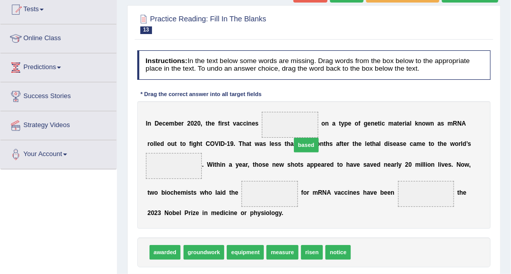
drag, startPoint x: 351, startPoint y: 250, endPoint x: 278, endPoint y: 120, distance: 149.4
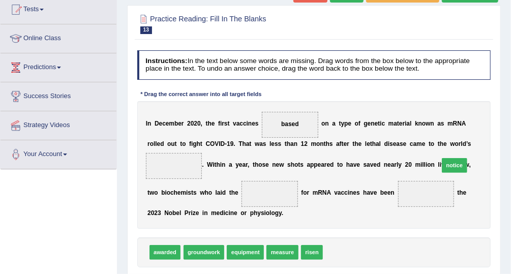
drag, startPoint x: 326, startPoint y: 249, endPoint x: 462, endPoint y: 147, distance: 170.6
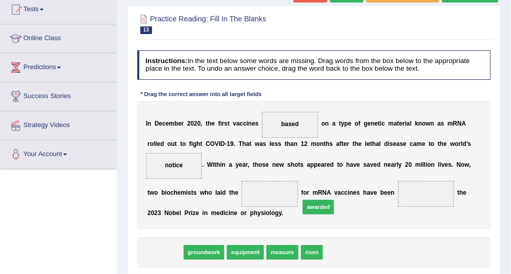
drag, startPoint x: 162, startPoint y: 251, endPoint x: 339, endPoint y: 197, distance: 185.3
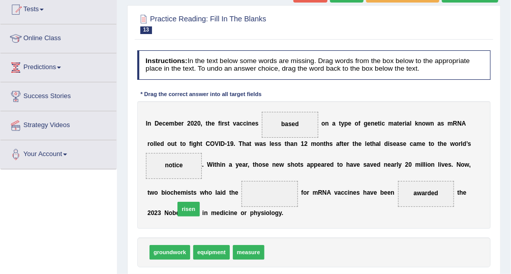
drag, startPoint x: 273, startPoint y: 245, endPoint x: 168, endPoint y: 195, distance: 116.6
drag, startPoint x: 173, startPoint y: 192, endPoint x: 337, endPoint y: 262, distance: 178.9
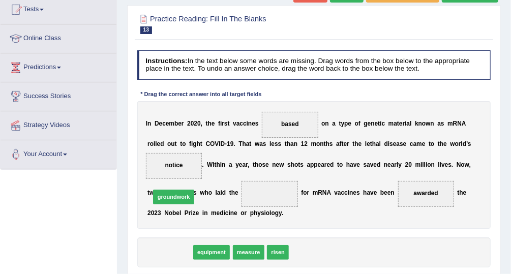
drag, startPoint x: 163, startPoint y: 249, endPoint x: 168, endPoint y: 186, distance: 63.2
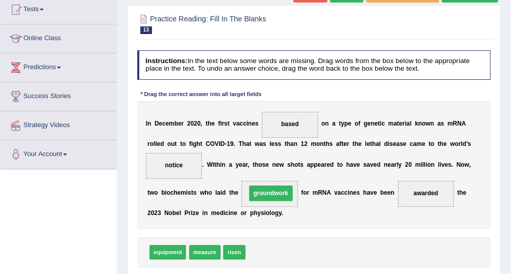
scroll to position [259, 0]
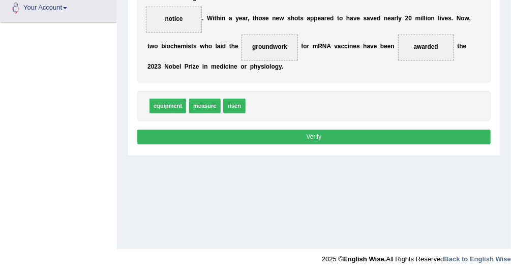
click at [249, 138] on button "Verify" at bounding box center [314, 137] width 354 height 15
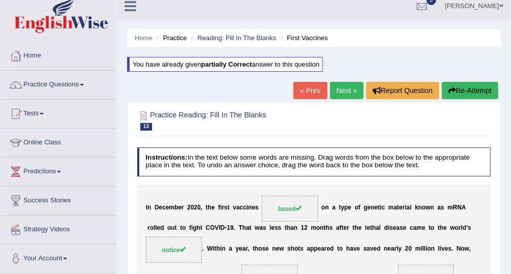
scroll to position [0, 0]
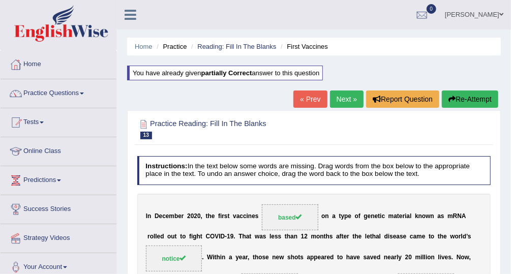
click at [338, 98] on link "Next »" at bounding box center [347, 98] width 34 height 17
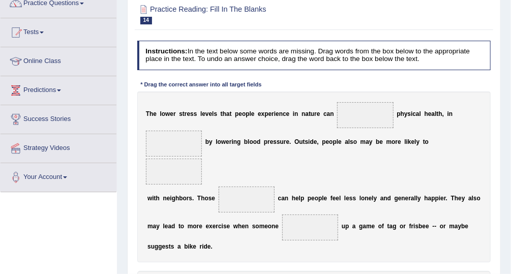
drag, startPoint x: 321, startPoint y: 144, endPoint x: 330, endPoint y: 177, distance: 34.6
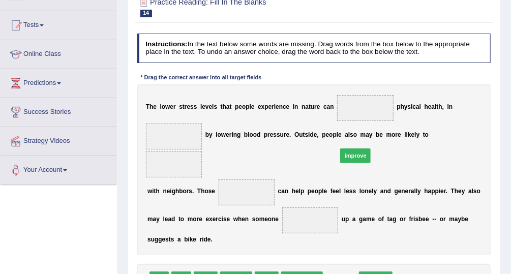
drag, startPoint x: 339, startPoint y: 251, endPoint x: 357, endPoint y: 106, distance: 145.8
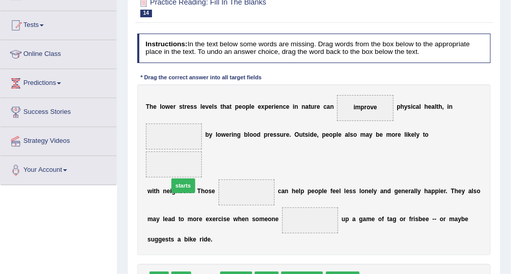
drag, startPoint x: 203, startPoint y: 249, endPoint x: 176, endPoint y: 139, distance: 112.9
drag, startPoint x: 210, startPoint y: 250, endPoint x: 446, endPoint y: 137, distance: 261.3
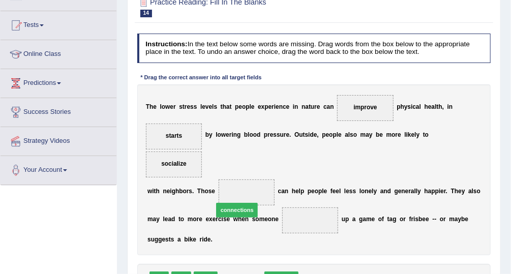
drag, startPoint x: 247, startPoint y: 247, endPoint x: 242, endPoint y: 167, distance: 80.4
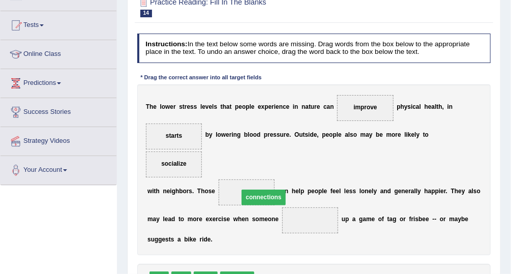
drag, startPoint x: 294, startPoint y: 187, endPoint x: 237, endPoint y: 161, distance: 62.1
drag, startPoint x: 164, startPoint y: 130, endPoint x: 223, endPoint y: 200, distance: 91.2
click at [253, 226] on div "Instructions: In the text below some words are missing. Drag words from the box…" at bounding box center [314, 176] width 358 height 295
drag, startPoint x: 180, startPoint y: 137, endPoint x: 319, endPoint y: 269, distance: 190.8
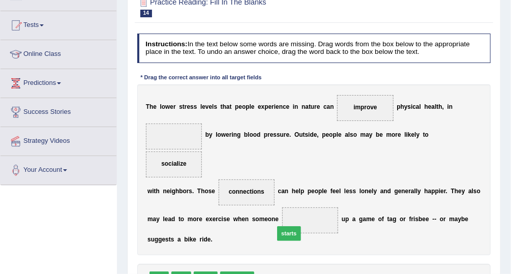
drag, startPoint x: 264, startPoint y: 250, endPoint x: 288, endPoint y: 197, distance: 58.4
drag, startPoint x: 163, startPoint y: 252, endPoint x: 180, endPoint y: 135, distance: 119.0
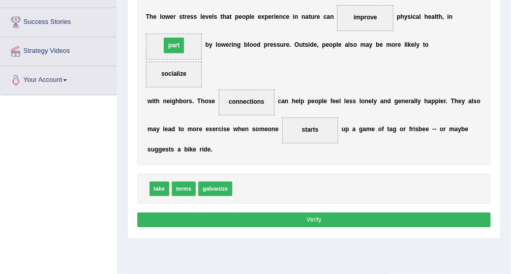
scroll to position [259, 0]
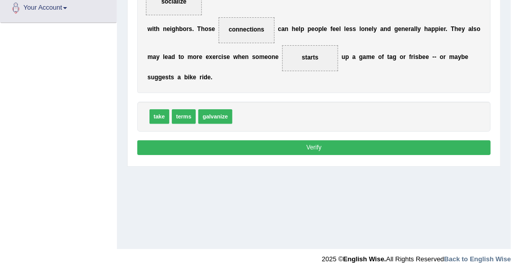
click at [247, 140] on button "Verify" at bounding box center [314, 147] width 354 height 15
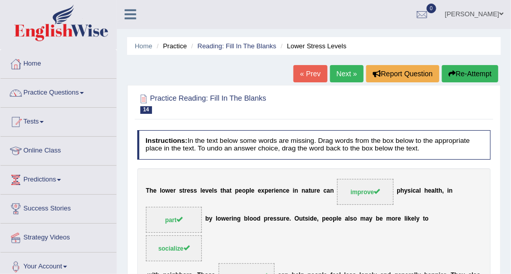
scroll to position [0, 0]
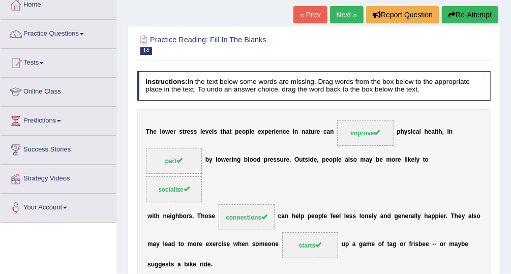
drag, startPoint x: 253, startPoint y: 183, endPoint x: 256, endPoint y: 209, distance: 26.6
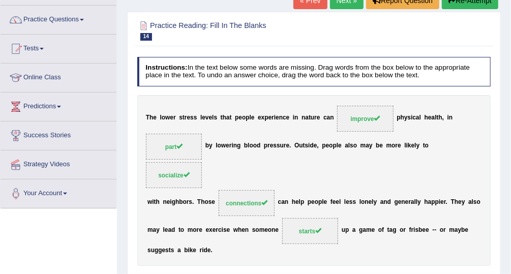
click at [299, 228] on span "starts" at bounding box center [310, 231] width 22 height 7
click at [239, 190] on span "connections" at bounding box center [246, 203] width 56 height 26
drag, startPoint x: 463, startPoint y: 146, endPoint x: 324, endPoint y: 168, distance: 140.4
click at [202, 162] on span "socialize" at bounding box center [174, 175] width 56 height 26
click at [241, 200] on span "connections" at bounding box center [247, 203] width 42 height 7
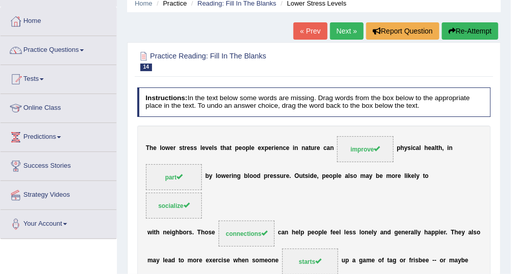
scroll to position [0, 0]
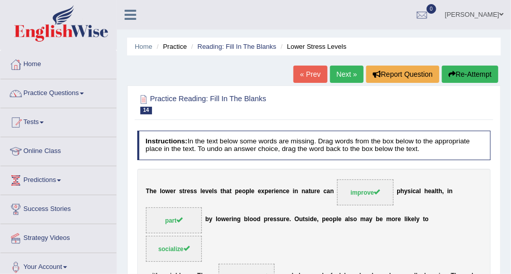
click at [343, 74] on link "Next »" at bounding box center [347, 74] width 34 height 17
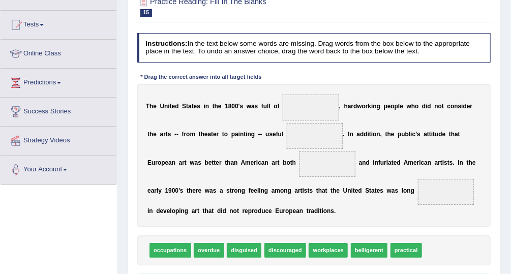
scroll to position [112, 0]
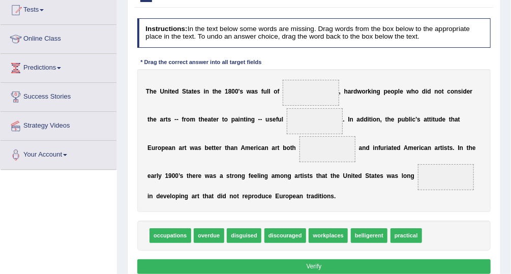
drag, startPoint x: 195, startPoint y: 188, endPoint x: 192, endPoint y: 231, distance: 42.3
drag, startPoint x: 351, startPoint y: 233, endPoint x: 297, endPoint y: 84, distance: 157.8
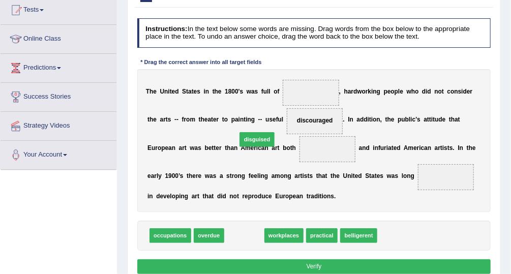
drag, startPoint x: 241, startPoint y: 233, endPoint x: 253, endPoint y: 148, distance: 85.2
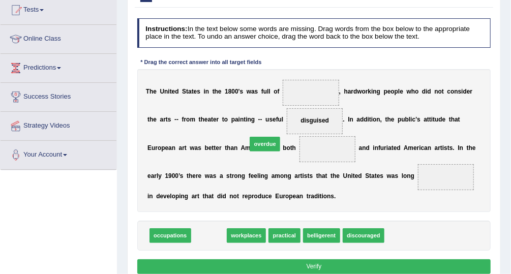
drag, startPoint x: 202, startPoint y: 232, endPoint x: 267, endPoint y: 121, distance: 128.7
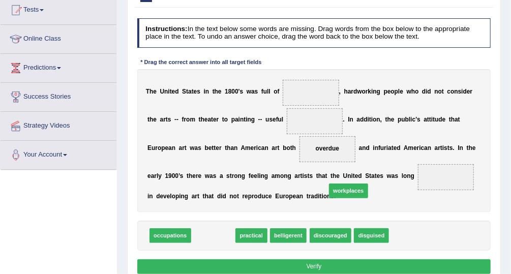
drag, startPoint x: 211, startPoint y: 234, endPoint x: 368, endPoint y: 171, distance: 168.5
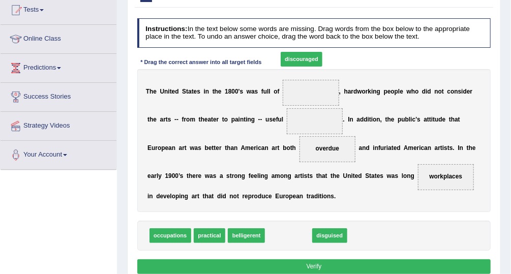
drag, startPoint x: 279, startPoint y: 233, endPoint x: 294, endPoint y: 59, distance: 174.3
click at [295, 39] on div "Instructions: In the text below some words are missing. Drag words from the box…" at bounding box center [314, 147] width 358 height 267
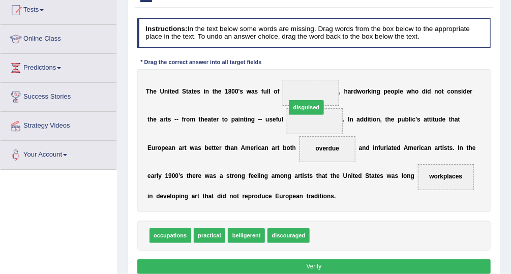
drag, startPoint x: 314, startPoint y: 219, endPoint x: 295, endPoint y: 82, distance: 138.5
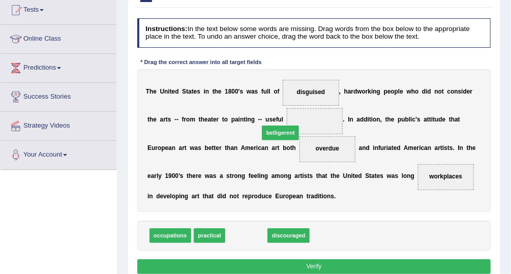
drag, startPoint x: 245, startPoint y: 230, endPoint x: 284, endPoint y: 112, distance: 123.7
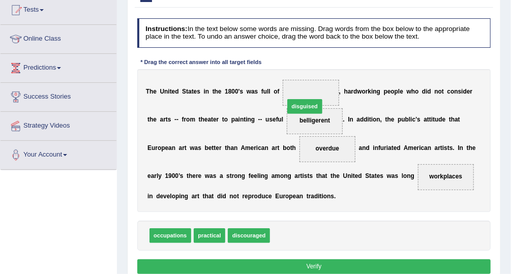
drag, startPoint x: 282, startPoint y: 234, endPoint x: 297, endPoint y: 91, distance: 144.0
click at [298, 259] on button "Verify" at bounding box center [314, 266] width 354 height 15
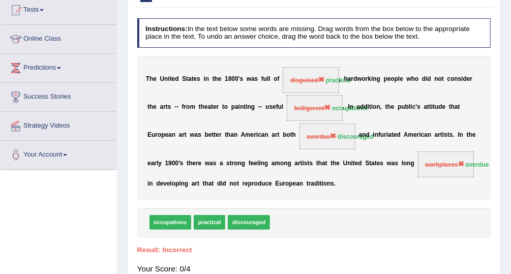
click at [378, 135] on b "f" at bounding box center [379, 134] width 2 height 7
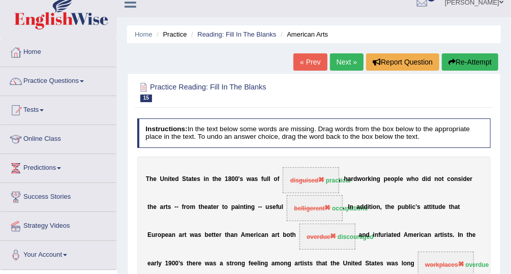
scroll to position [0, 0]
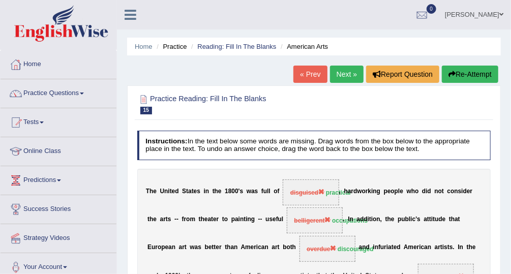
click at [328, 193] on strong "practical" at bounding box center [338, 192] width 25 height 7
click at [339, 190] on b "," at bounding box center [340, 190] width 2 height 7
click at [343, 62] on div "Home Practice Reading: Fill In The Blanks American Arts « Prev Next » Report Qu…" at bounding box center [314, 254] width 394 height 508
click at [347, 70] on link "Next »" at bounding box center [347, 74] width 34 height 17
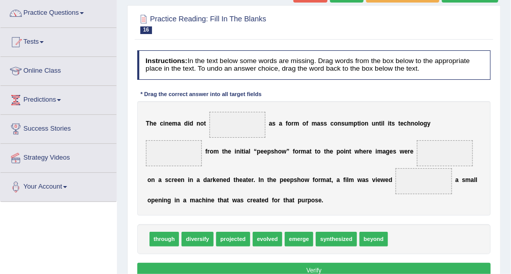
drag, startPoint x: 265, startPoint y: 186, endPoint x: 261, endPoint y: 212, distance: 25.7
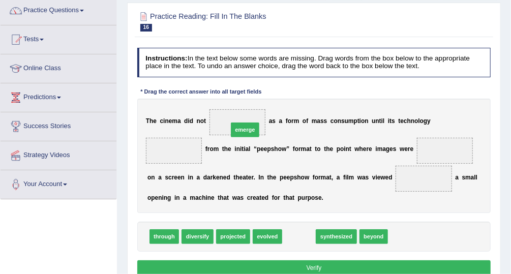
drag, startPoint x: 287, startPoint y: 235, endPoint x: 224, endPoint y: 110, distance: 139.9
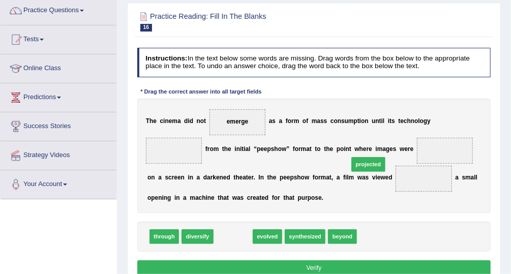
drag, startPoint x: 228, startPoint y: 235, endPoint x: 388, endPoint y: 149, distance: 180.9
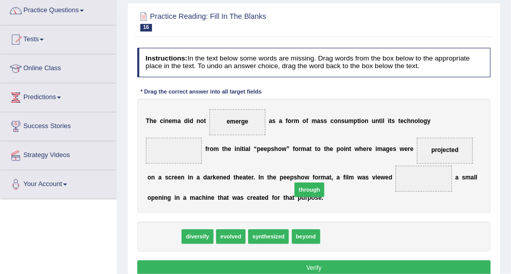
drag, startPoint x: 157, startPoint y: 236, endPoint x: 328, endPoint y: 181, distance: 179.4
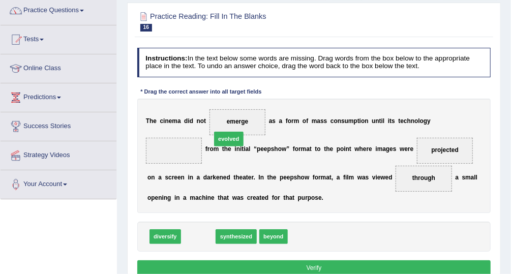
drag, startPoint x: 193, startPoint y: 237, endPoint x: 230, endPoint y: 122, distance: 120.5
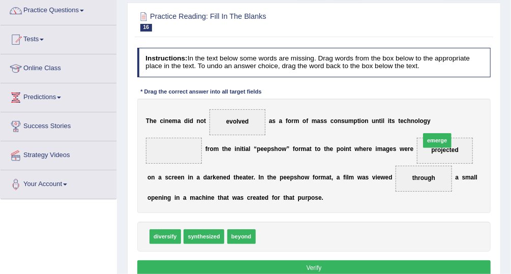
drag, startPoint x: 266, startPoint y: 238, endPoint x: 459, endPoint y: 124, distance: 224.5
click at [367, 263] on button "Verify" at bounding box center [314, 267] width 354 height 15
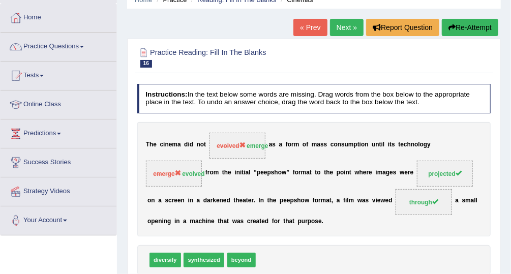
scroll to position [0, 0]
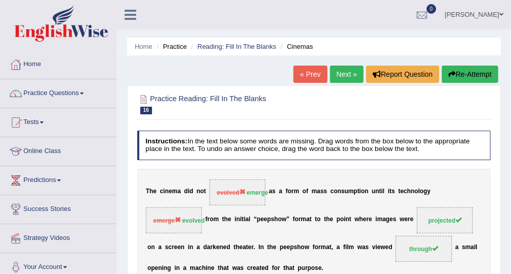
click at [350, 74] on link "Next »" at bounding box center [347, 74] width 34 height 17
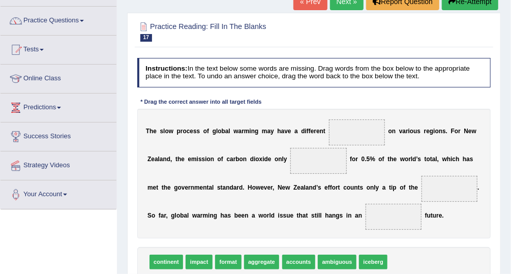
scroll to position [78, 0]
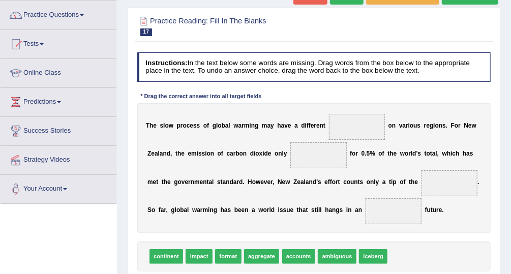
drag, startPoint x: 257, startPoint y: 205, endPoint x: 265, endPoint y: 233, distance: 29.1
drag, startPoint x: 194, startPoint y: 253, endPoint x: 352, endPoint y: 124, distance: 204.4
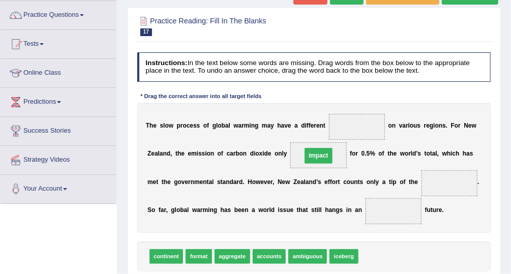
drag, startPoint x: 342, startPoint y: 123, endPoint x: 297, endPoint y: 158, distance: 56.9
click at [405, 221] on div "T h e s l o w p r o c e s s o f g l o b a l w a r m i n g m a y h a v e a d i f…" at bounding box center [314, 168] width 354 height 130
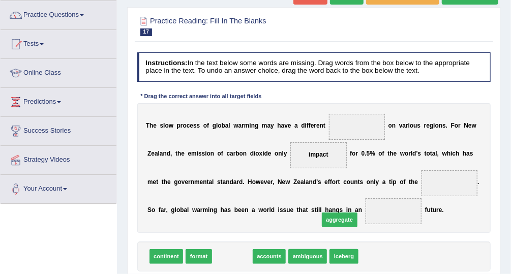
drag, startPoint x: 230, startPoint y: 254, endPoint x: 354, endPoint y: 209, distance: 131.8
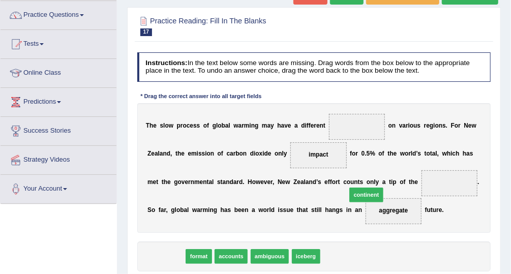
drag, startPoint x: 169, startPoint y: 254, endPoint x: 404, endPoint y: 181, distance: 246.2
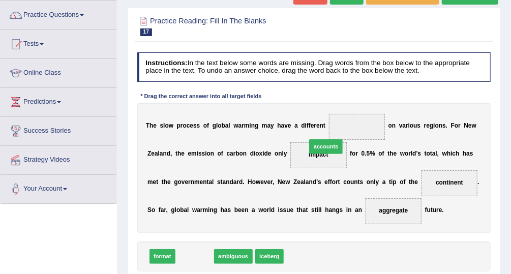
drag, startPoint x: 191, startPoint y: 253, endPoint x: 343, endPoint y: 125, distance: 199.0
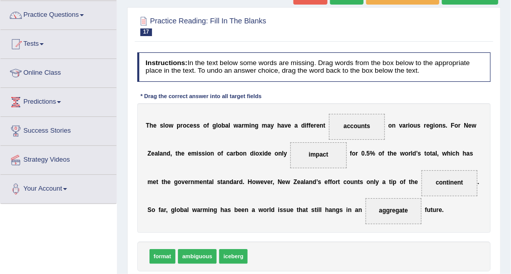
scroll to position [259, 0]
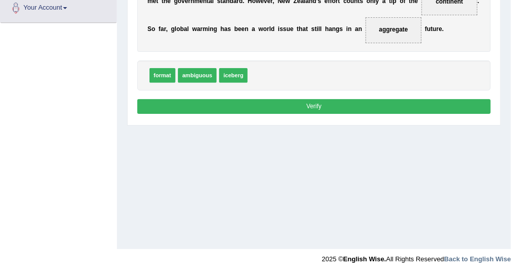
click at [268, 102] on button "Verify" at bounding box center [314, 106] width 354 height 15
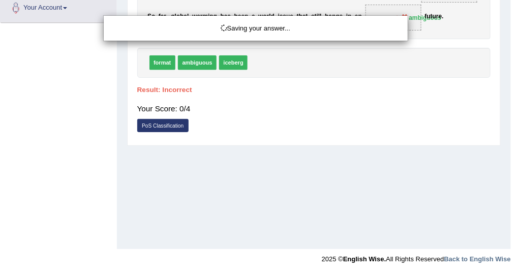
click at [265, 171] on div "Saving your answer..." at bounding box center [258, 137] width 517 height 274
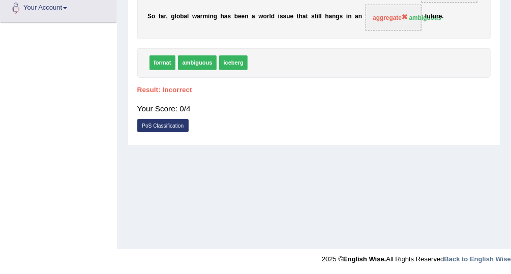
scroll to position [0, 0]
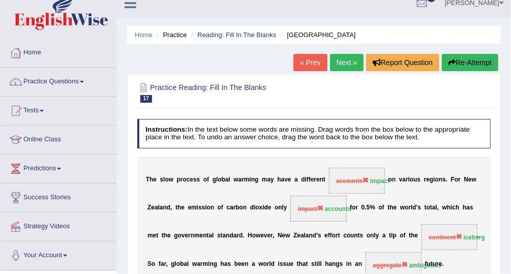
drag, startPoint x: 408, startPoint y: 165, endPoint x: 406, endPoint y: 187, distance: 23.0
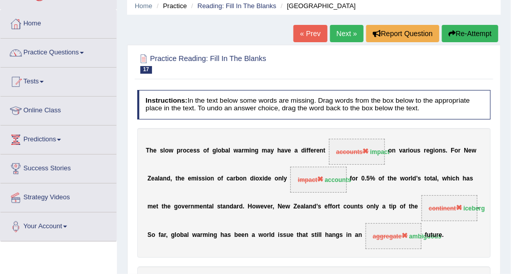
drag, startPoint x: 443, startPoint y: 230, endPoint x: 440, endPoint y: 242, distance: 13.1
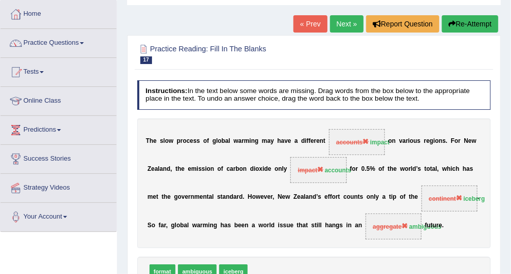
drag, startPoint x: 230, startPoint y: 202, endPoint x: 231, endPoint y: 225, distance: 22.9
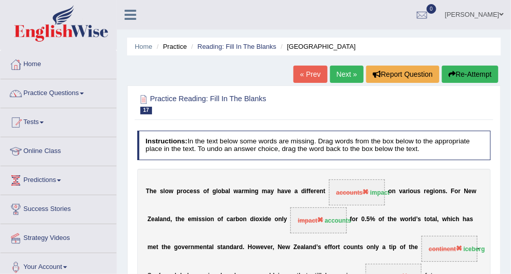
scroll to position [189, 0]
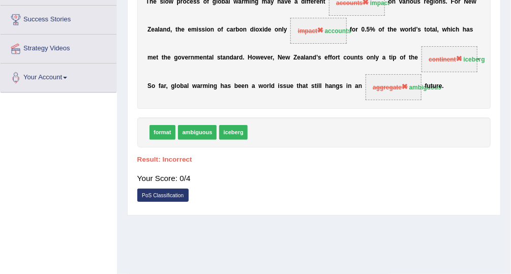
drag, startPoint x: 322, startPoint y: 85, endPoint x: 357, endPoint y: 70, distance: 38.2
click at [393, 87] on div "T h e s l o w p r o c e s s o f g l o b a l w a r m i n g m a y h a v e a d i f…" at bounding box center [314, 44] width 354 height 130
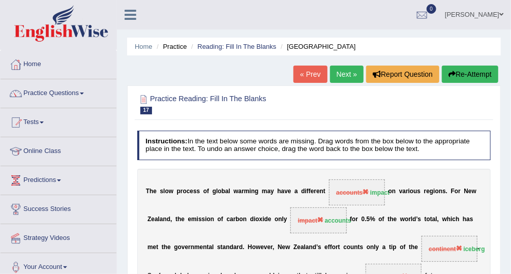
click at [346, 69] on link "Next »" at bounding box center [347, 74] width 34 height 17
click at [313, 72] on link "« Prev" at bounding box center [310, 74] width 34 height 17
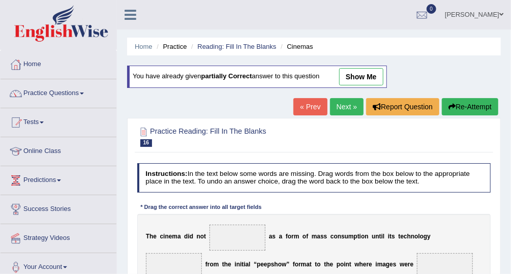
click at [340, 107] on link "Next »" at bounding box center [347, 106] width 34 height 17
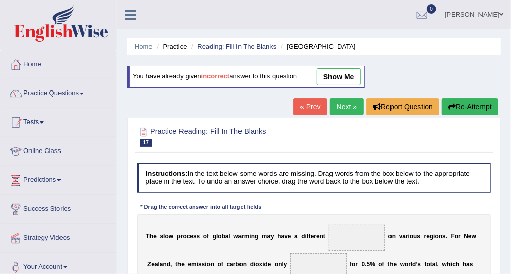
click at [340, 106] on link "Next »" at bounding box center [347, 106] width 34 height 17
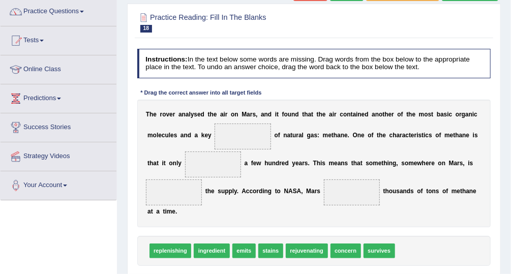
scroll to position [97, 0]
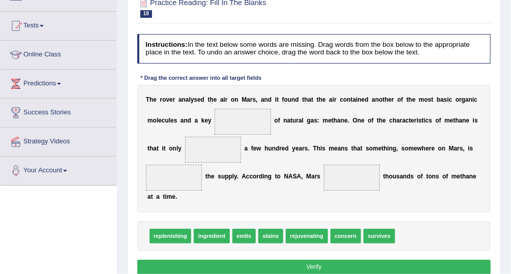
drag, startPoint x: 178, startPoint y: 192, endPoint x: 179, endPoint y: 236, distance: 43.7
drag, startPoint x: 211, startPoint y: 236, endPoint x: 235, endPoint y: 116, distance: 122.1
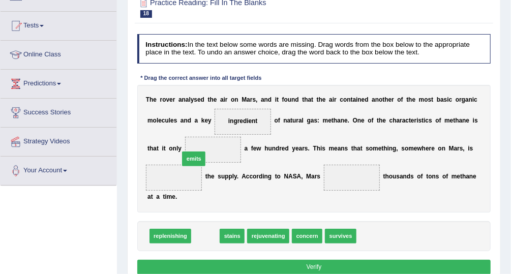
drag, startPoint x: 203, startPoint y: 236, endPoint x: 189, endPoint y: 144, distance: 92.5
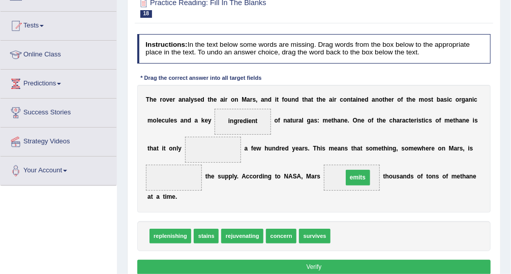
drag, startPoint x: 185, startPoint y: 145, endPoint x: 356, endPoint y: 179, distance: 173.6
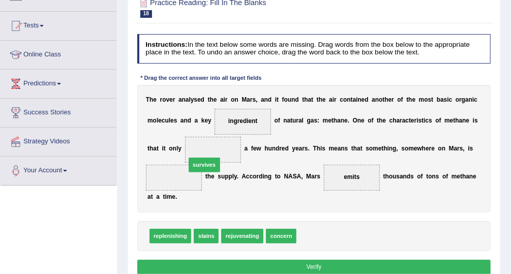
drag, startPoint x: 303, startPoint y: 234, endPoint x: 173, endPoint y: 151, distance: 154.2
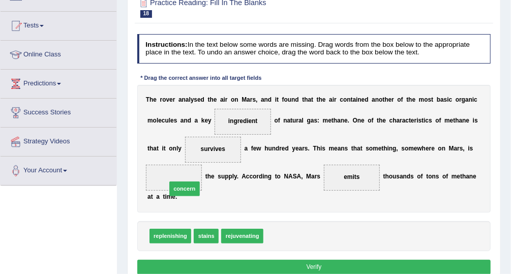
drag, startPoint x: 261, startPoint y: 212, endPoint x: 165, endPoint y: 177, distance: 101.7
click at [258, 262] on button "Verify" at bounding box center [314, 267] width 354 height 15
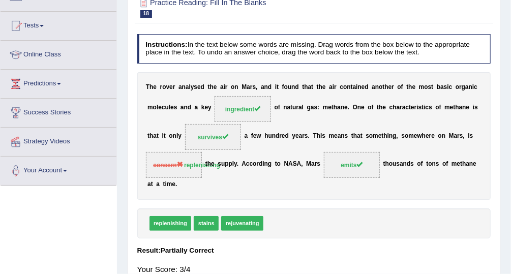
drag, startPoint x: 199, startPoint y: 137, endPoint x: 136, endPoint y: 160, distance: 67.2
click at [84, 155] on div "Toggle navigation Home Practice Questions Speaking Practice Read Aloud Repeat S…" at bounding box center [255, 167] width 511 height 528
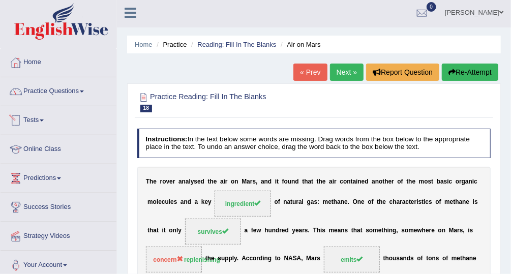
scroll to position [0, 0]
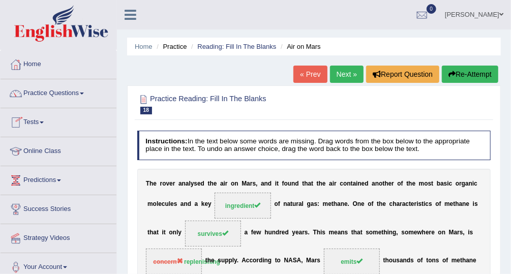
click at [349, 70] on link "Next »" at bounding box center [347, 74] width 34 height 17
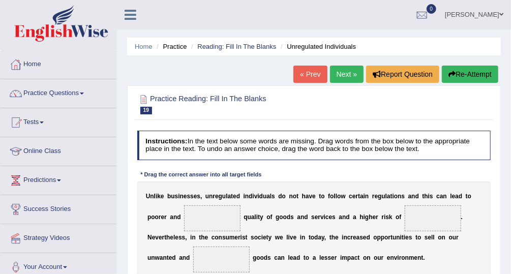
scroll to position [189, 0]
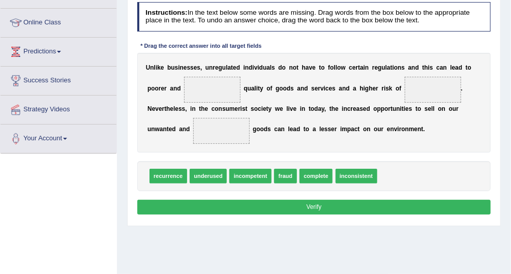
drag, startPoint x: 217, startPoint y: 212, endPoint x: 216, endPoint y: 199, distance: 12.7
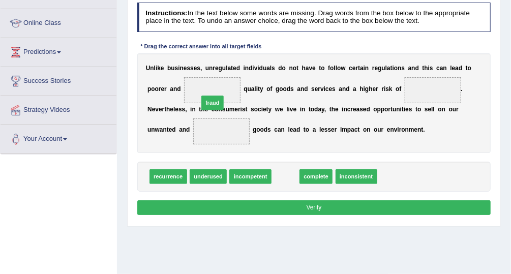
drag, startPoint x: 278, startPoint y: 173, endPoint x: 188, endPoint y: 95, distance: 119.2
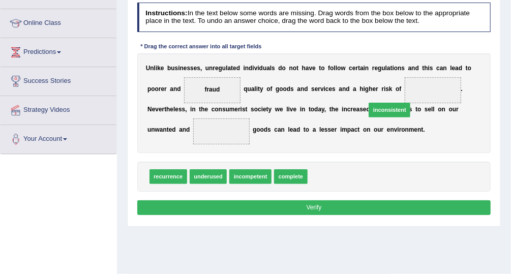
drag, startPoint x: 327, startPoint y: 178, endPoint x: 396, endPoint y: 98, distance: 106.3
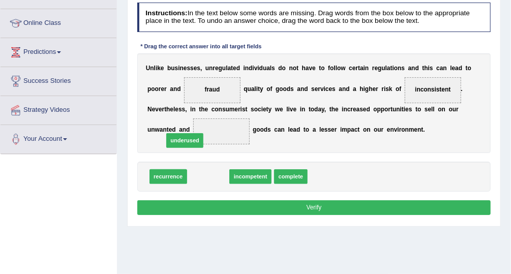
drag, startPoint x: 202, startPoint y: 176, endPoint x: 174, endPoint y: 133, distance: 51.0
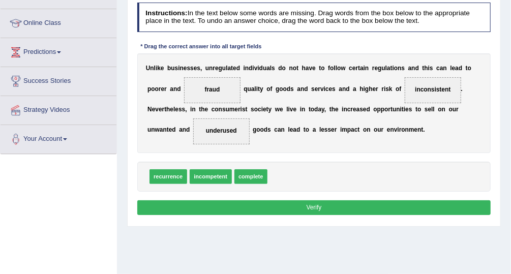
click at [252, 210] on button "Verify" at bounding box center [314, 207] width 354 height 15
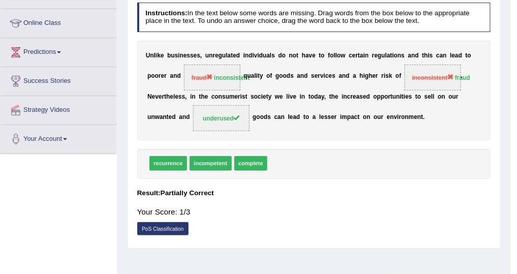
click at [0, 0] on div "Saving your answer..." at bounding box center [0, 0] width 0 height 0
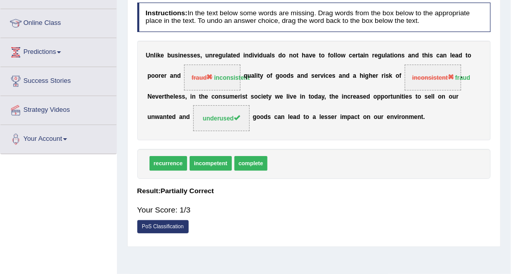
drag, startPoint x: 392, startPoint y: 80, endPoint x: 300, endPoint y: 70, distance: 92.6
click at [303, 70] on div "U n l i k e b u s i n e s s e s , u n r e g u l a t e d i n d i v i d u a l s d…" at bounding box center [314, 91] width 354 height 100
drag, startPoint x: 184, startPoint y: 69, endPoint x: 453, endPoint y: 54, distance: 269.6
click at [452, 56] on div "U n l i k e b u s i n e s s e s , u n r e g u l a t e d i n d i v i d u a l s d…" at bounding box center [314, 91] width 354 height 100
click at [412, 79] on span "inconsistent" at bounding box center [433, 77] width 42 height 7
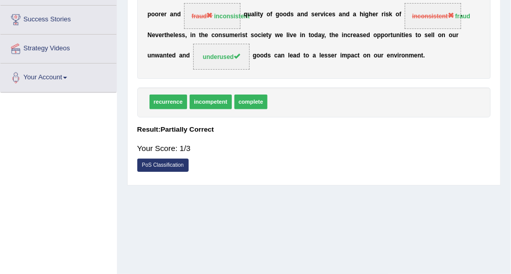
scroll to position [0, 0]
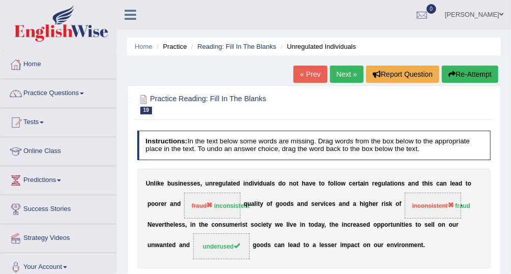
click at [345, 71] on link "Next »" at bounding box center [347, 74] width 34 height 17
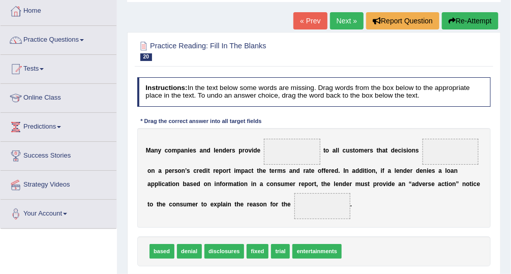
scroll to position [55, 0]
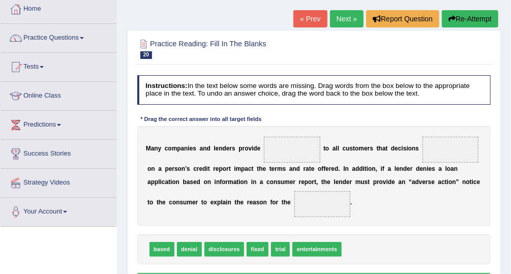
drag, startPoint x: 263, startPoint y: 186, endPoint x: 262, endPoint y: 178, distance: 8.2
drag, startPoint x: 184, startPoint y: 247, endPoint x: 272, endPoint y: 209, distance: 96.0
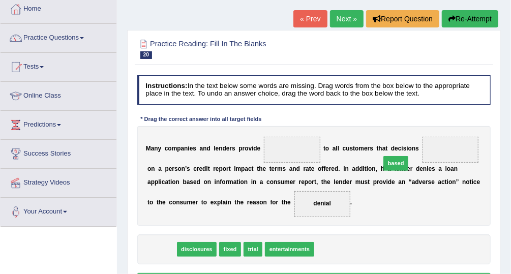
drag, startPoint x: 158, startPoint y: 247, endPoint x: 434, endPoint y: 147, distance: 293.0
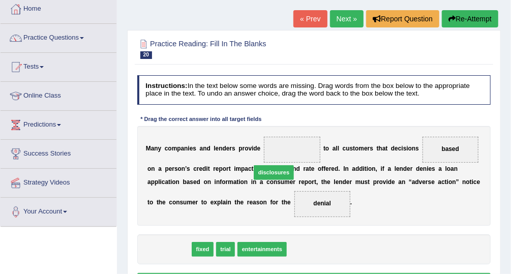
drag, startPoint x: 174, startPoint y: 249, endPoint x: 308, endPoint y: 143, distance: 170.7
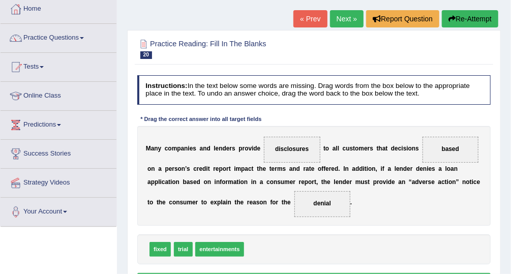
scroll to position [245, 0]
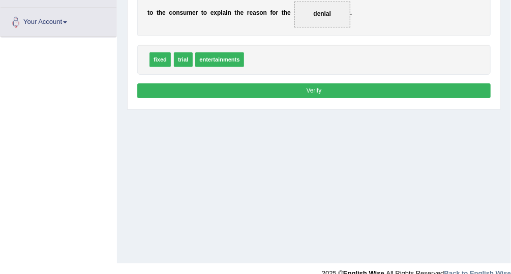
click at [315, 85] on button "Verify" at bounding box center [314, 90] width 354 height 15
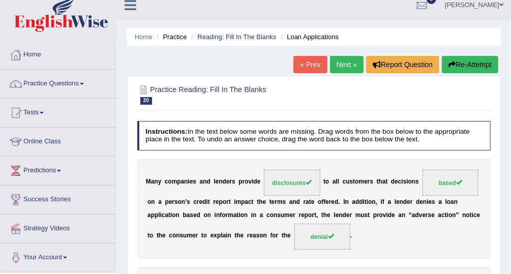
scroll to position [0, 0]
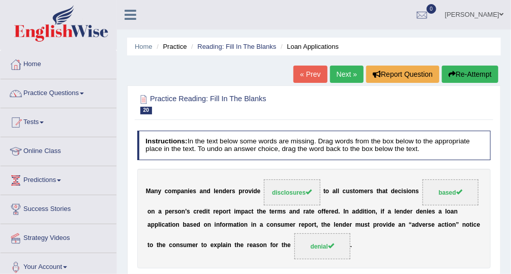
click at [350, 70] on link "Next »" at bounding box center [347, 74] width 34 height 17
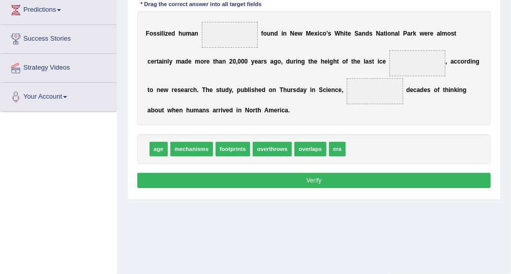
scroll to position [157, 0]
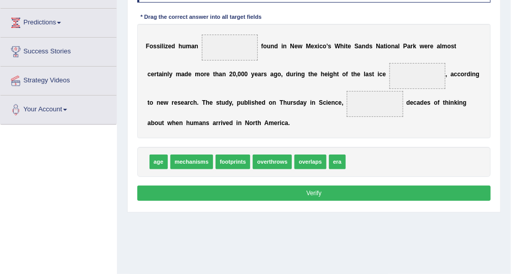
drag, startPoint x: 139, startPoint y: 163, endPoint x: 120, endPoint y: 121, distance: 45.7
drag, startPoint x: 158, startPoint y: 157, endPoint x: 382, endPoint y: 80, distance: 235.8
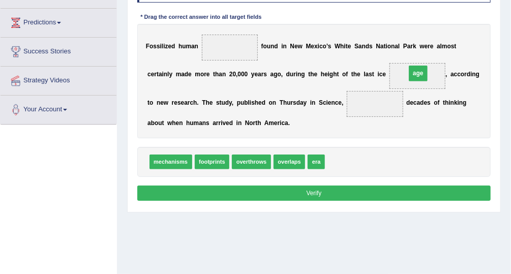
drag, startPoint x: 336, startPoint y: 107, endPoint x: 385, endPoint y: 68, distance: 62.5
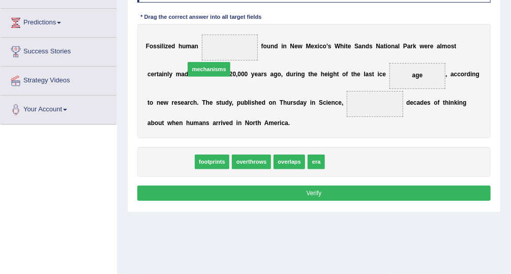
drag, startPoint x: 174, startPoint y: 156, endPoint x: 219, endPoint y: 47, distance: 118.2
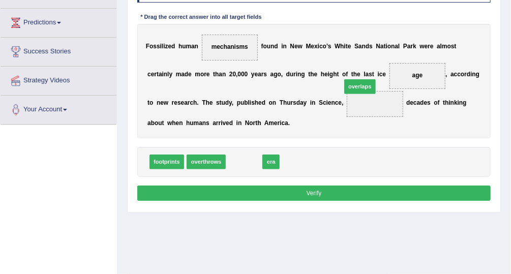
drag, startPoint x: 244, startPoint y: 159, endPoint x: 380, endPoint y: 71, distance: 162.3
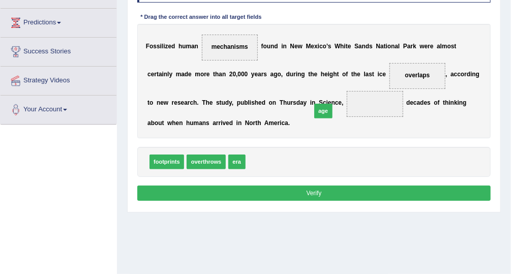
drag, startPoint x: 255, startPoint y: 161, endPoint x: 332, endPoint y: 101, distance: 98.2
click at [300, 180] on div "Instructions: In the text below some words are missing. Drag words from the box…" at bounding box center [314, 88] width 358 height 238
click at [299, 187] on button "Verify" at bounding box center [314, 192] width 354 height 15
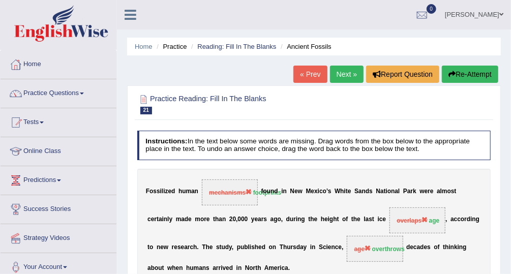
scroll to position [189, 0]
